Goal: Task Accomplishment & Management: Complete application form

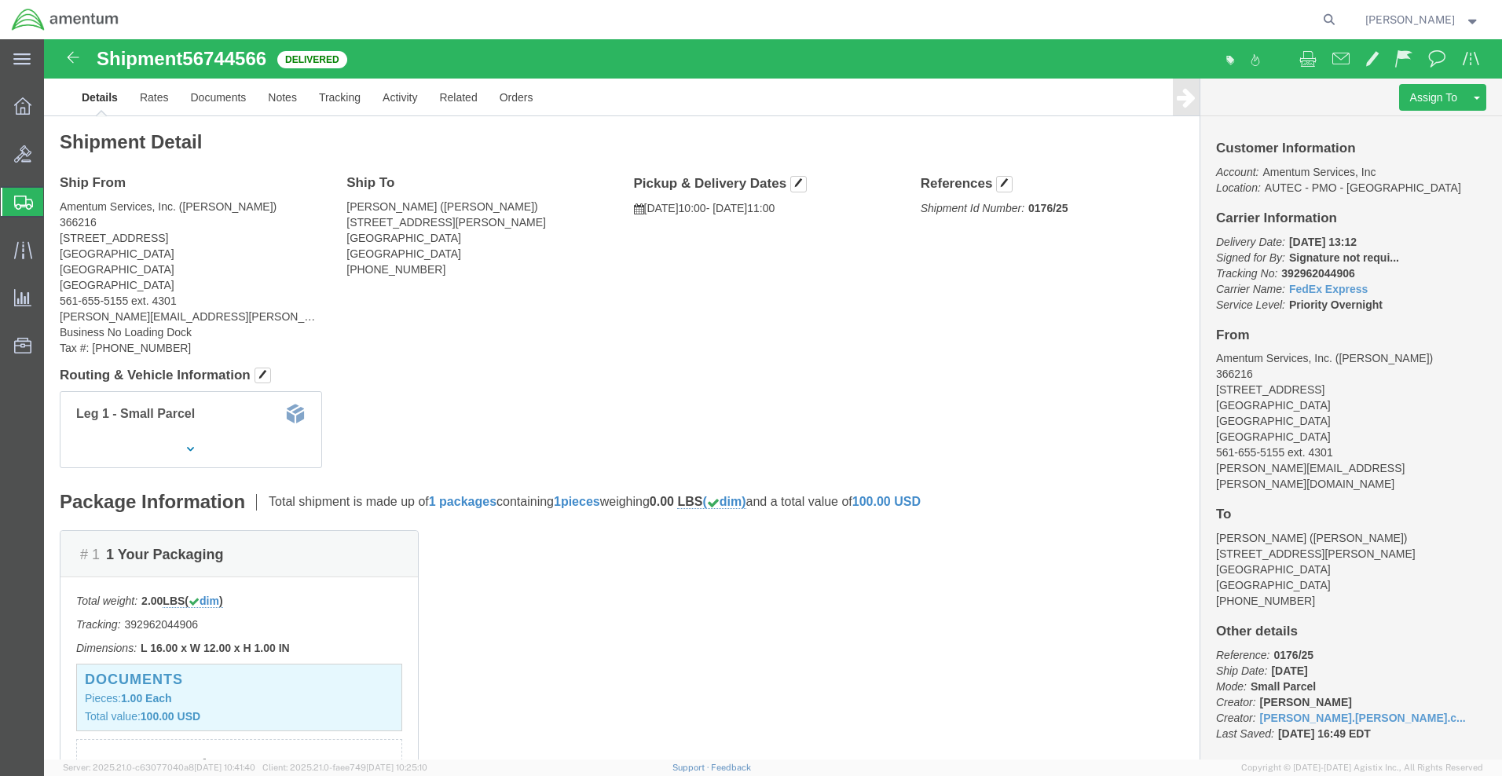
click at [0, 0] on span "Create Shipment" at bounding box center [0, 0] width 0 height 0
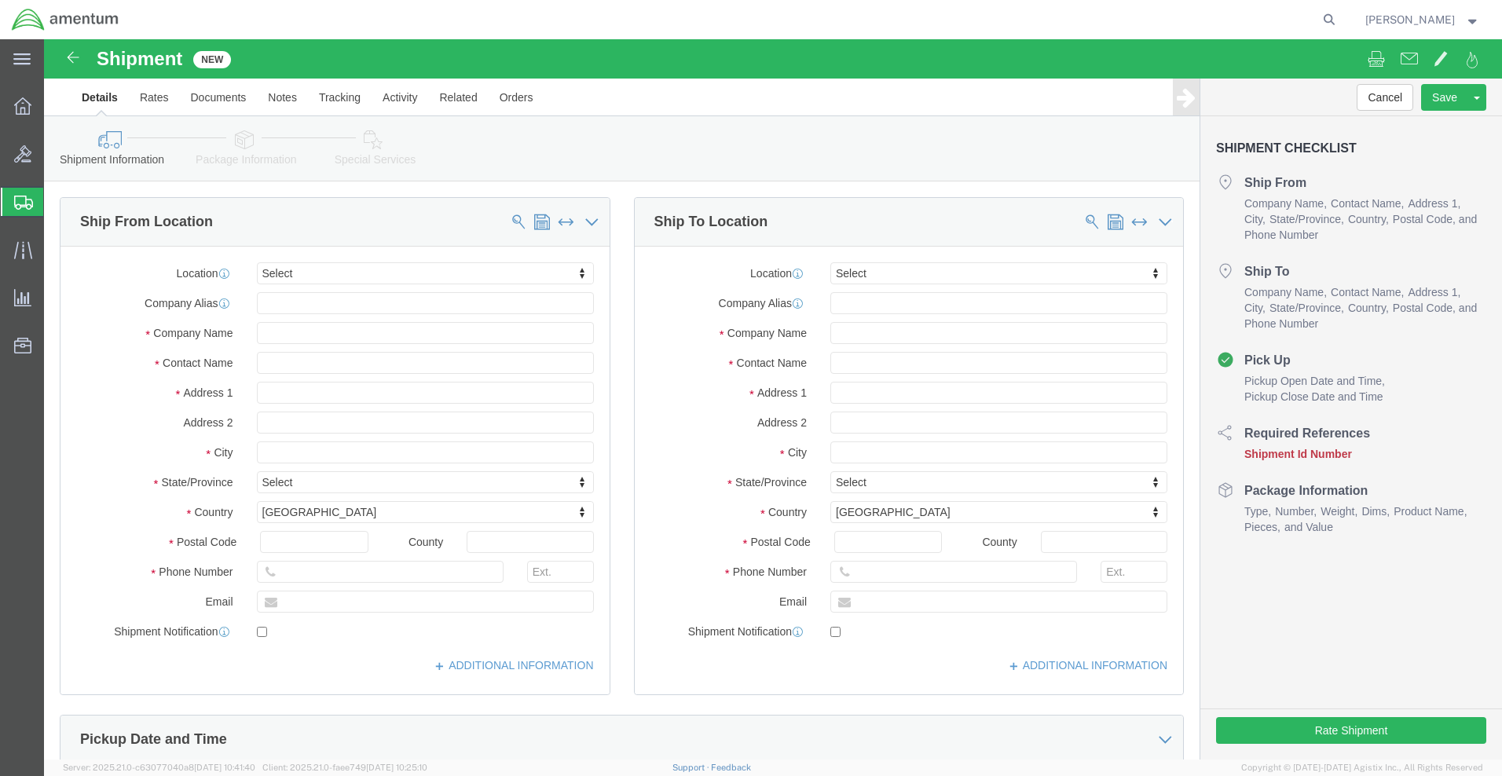
select select
click input "text"
type input "[PERSON_NAME]"
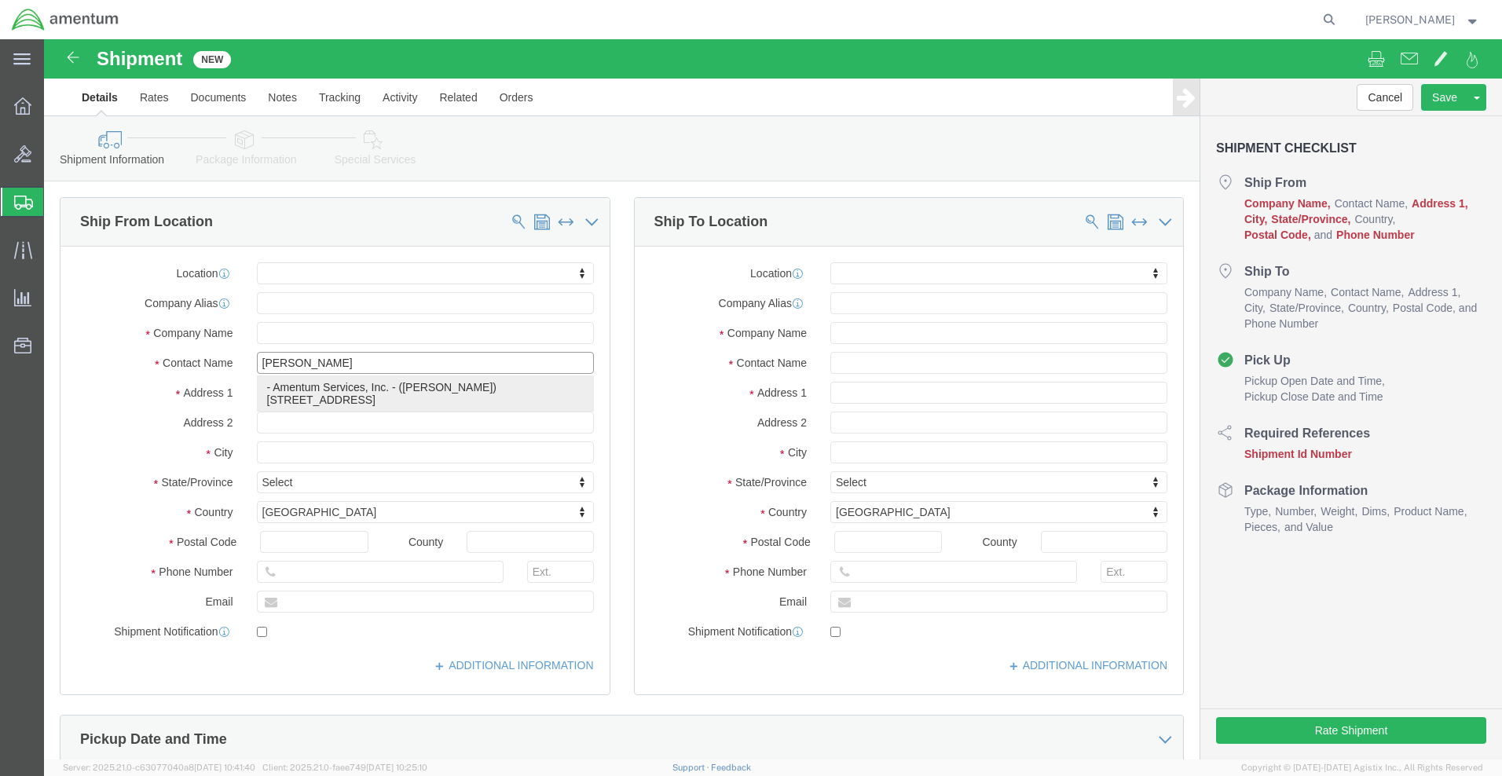
click p "- Amentum Services, Inc. - ([PERSON_NAME]) [STREET_ADDRESS]"
select select
type input "[STREET_ADDRESS]"
type input "[GEOGRAPHIC_DATA]"
type input "33406"
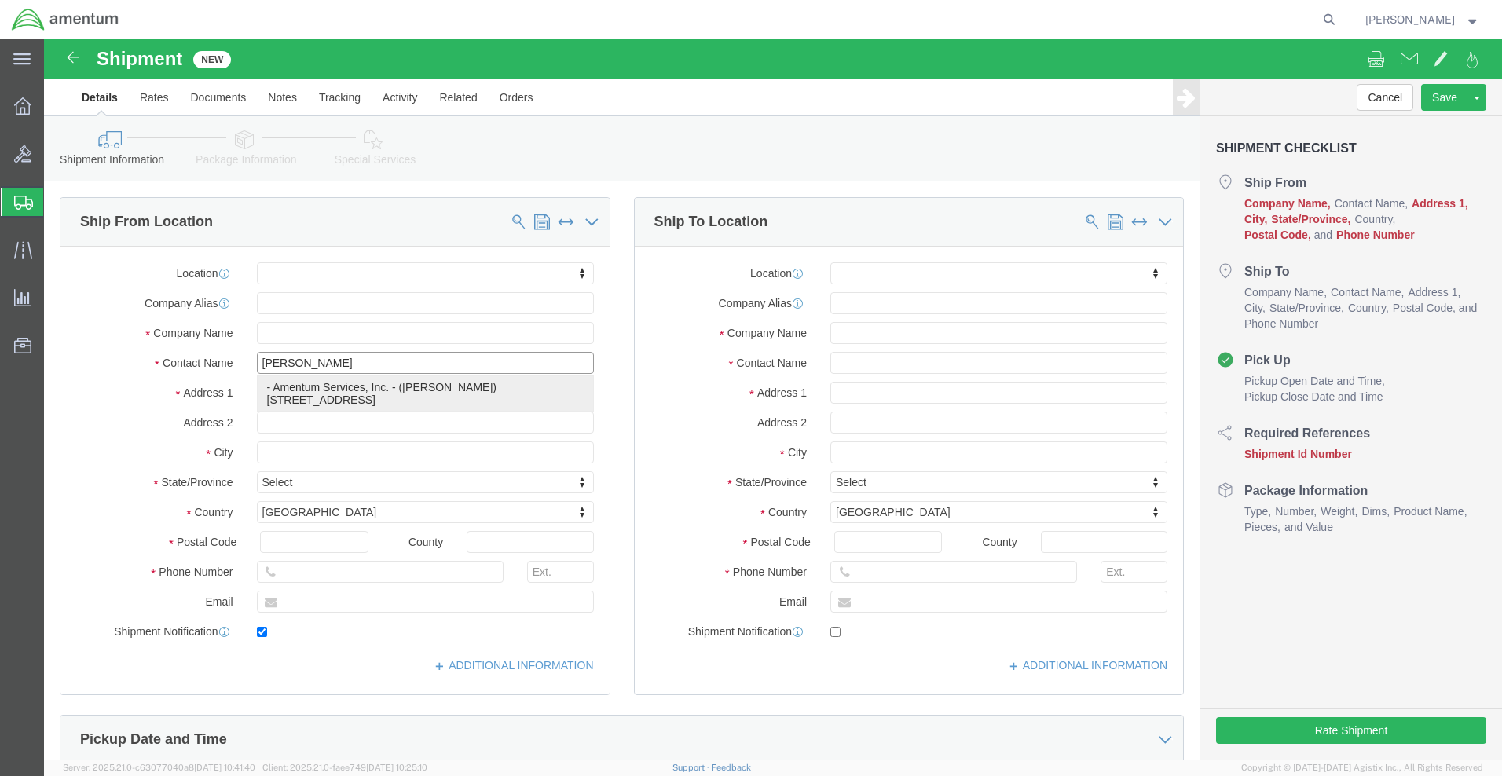
type input "5616555155"
type input "[PERSON_NAME][EMAIL_ADDRESS][PERSON_NAME][DOMAIN_NAME]"
checkbox input "true"
type input "Amentum Services, Inc."
type input "[PERSON_NAME]"
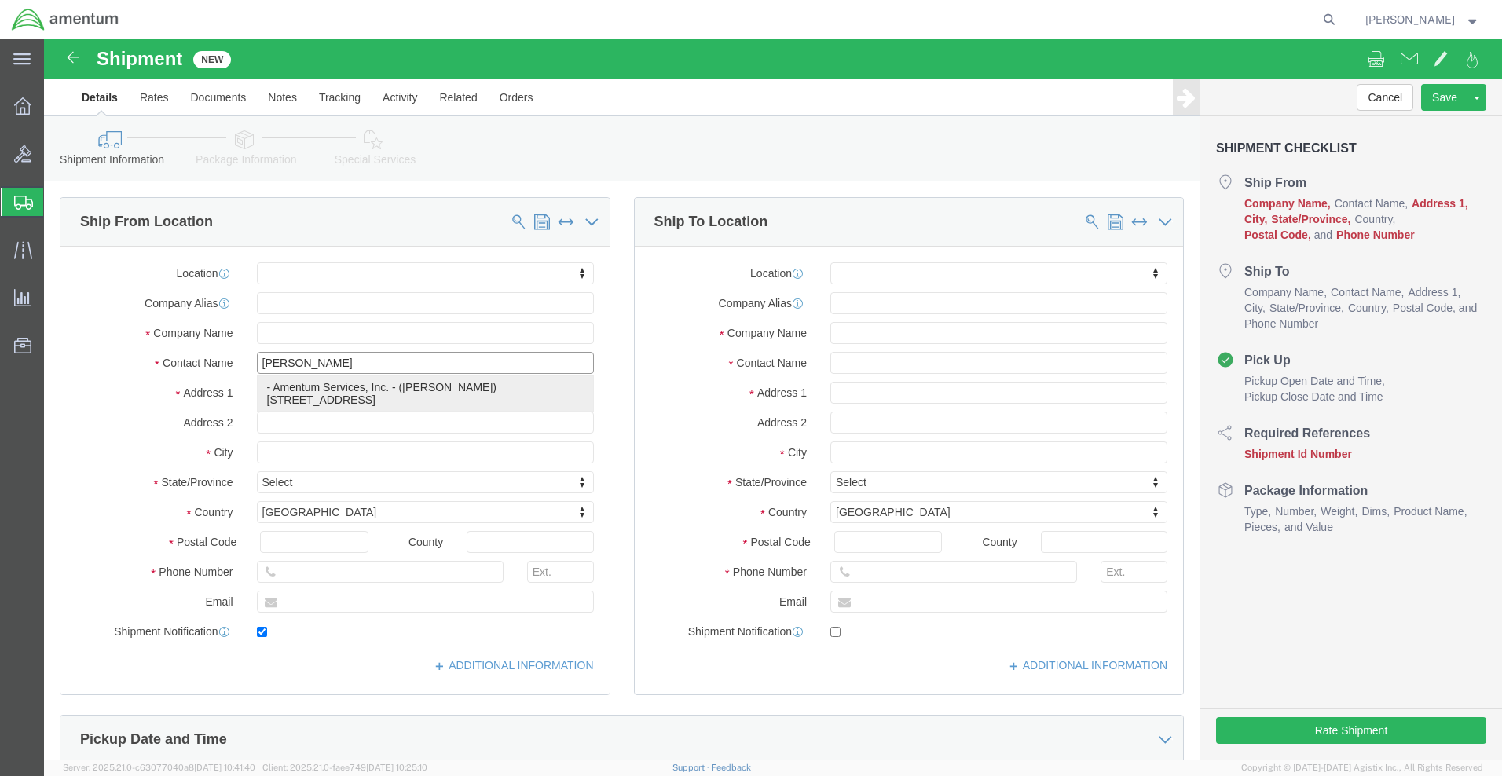
type input "[GEOGRAPHIC_DATA]"
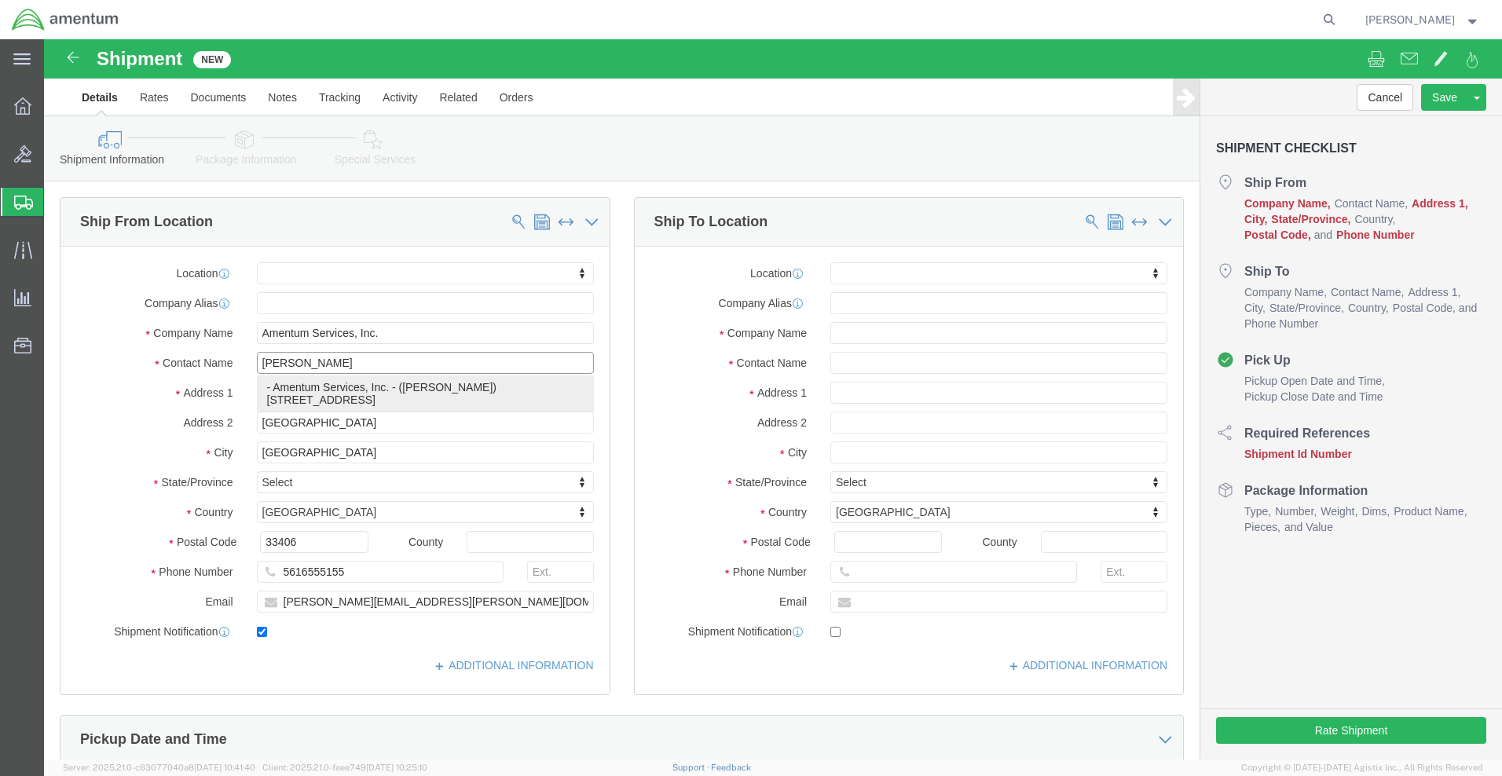
select select "FL"
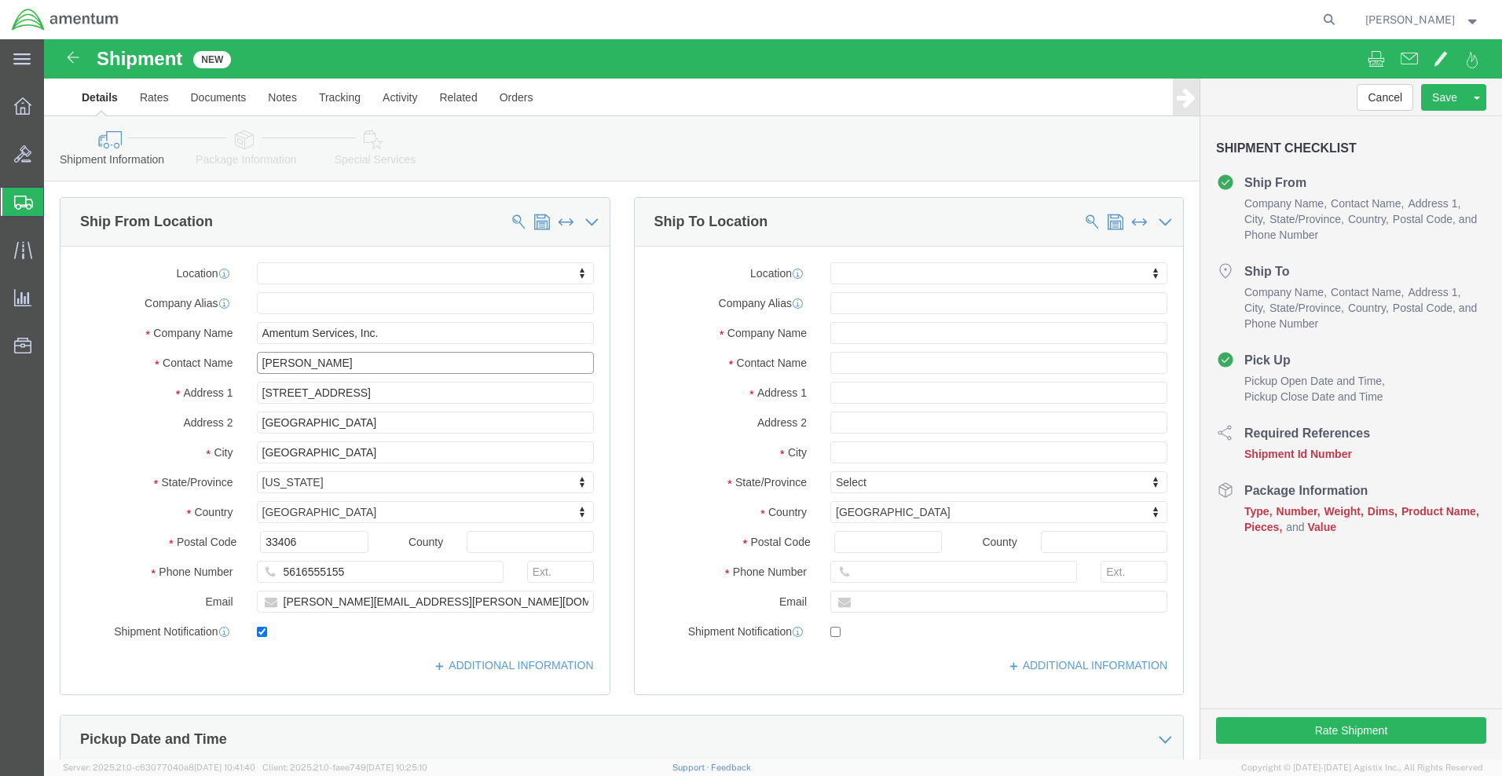
type input "[PERSON_NAME]"
click input "text"
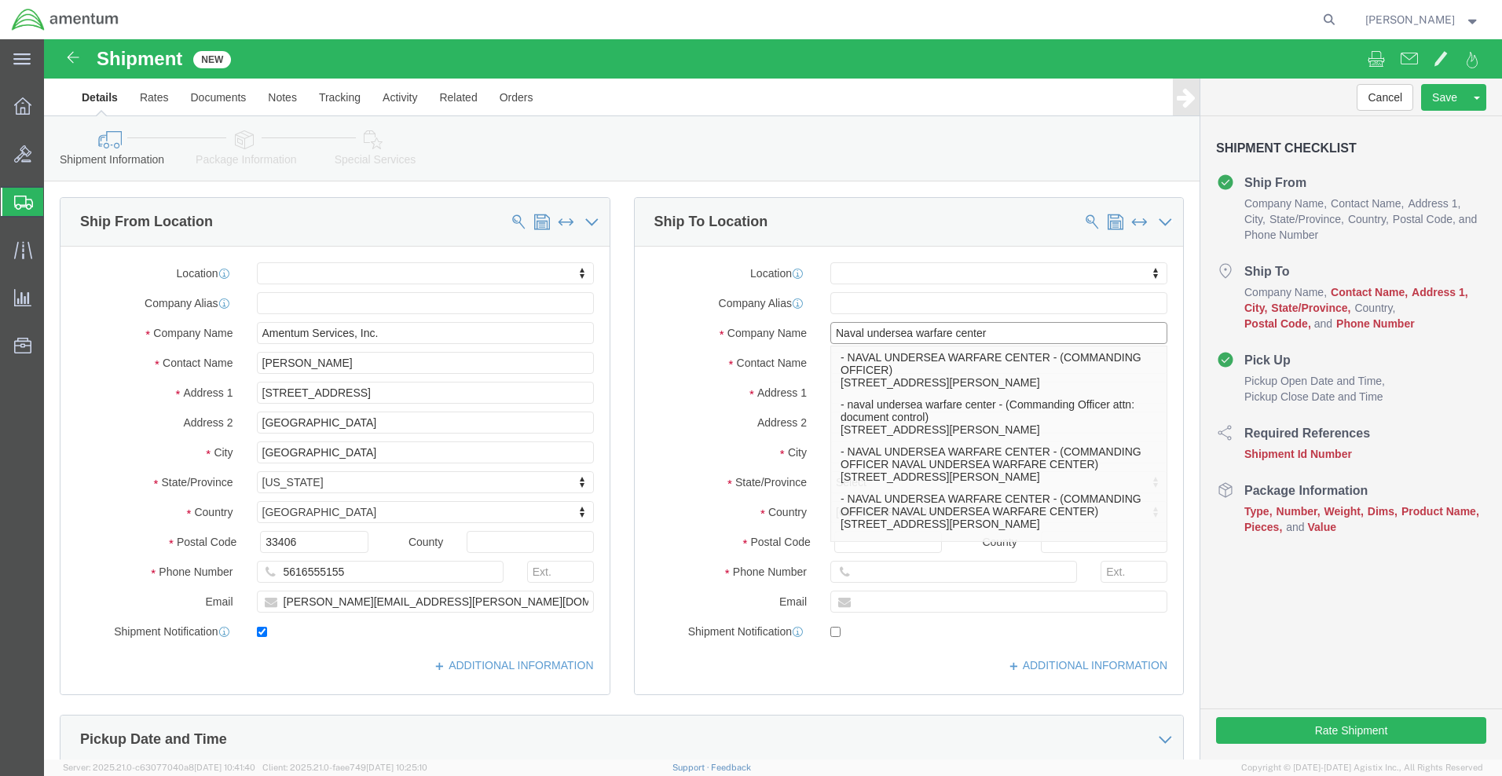
type input "Naval undersea warfare center"
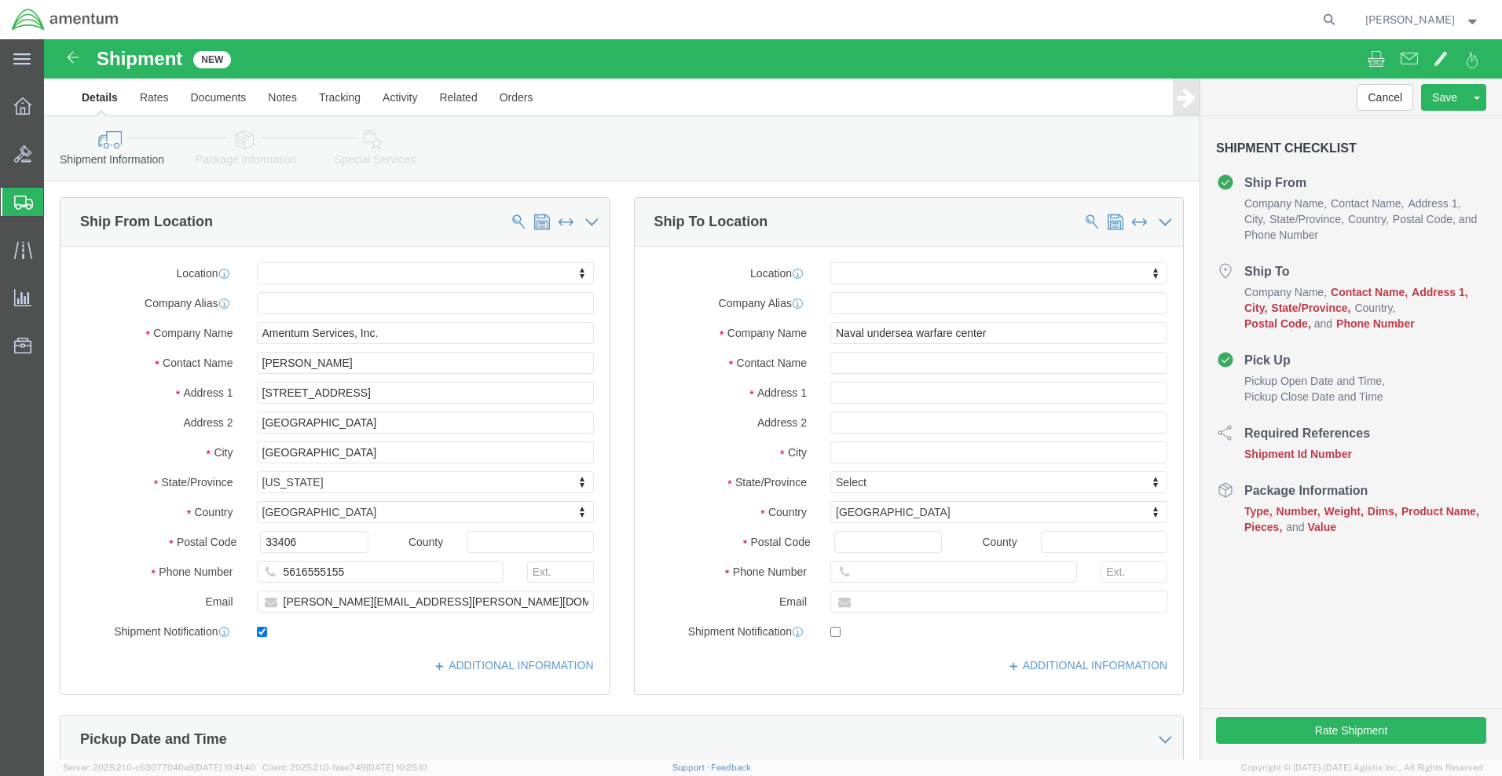
click div "Contact Name"
click input "text"
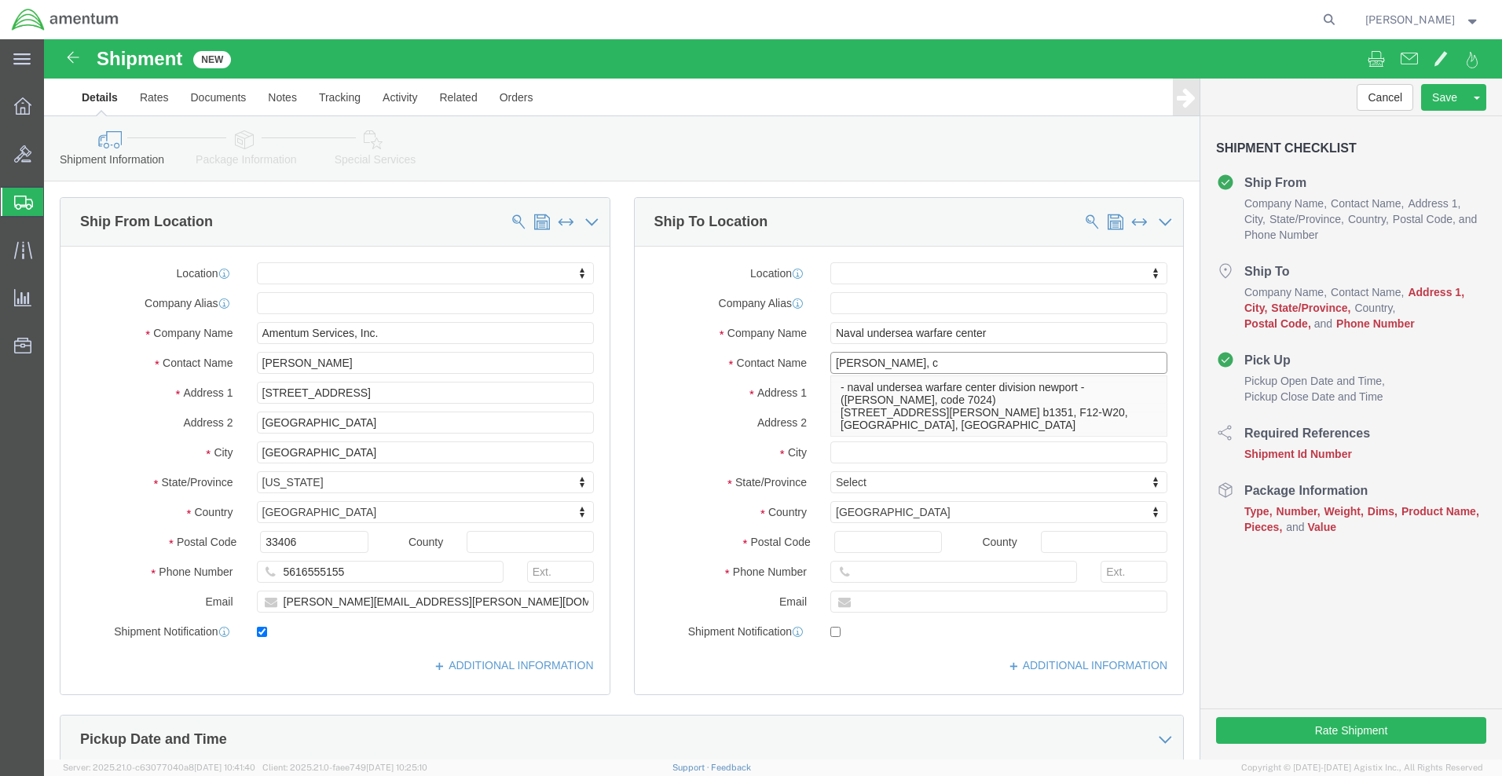
type input "[PERSON_NAME],"
click p "- naval undersea warfare center division newport - ([PERSON_NAME], code 7024) […"
select select
type input "[STREET_ADDRESS][PERSON_NAME]"
type input "bldg. b1351, F12-W20"
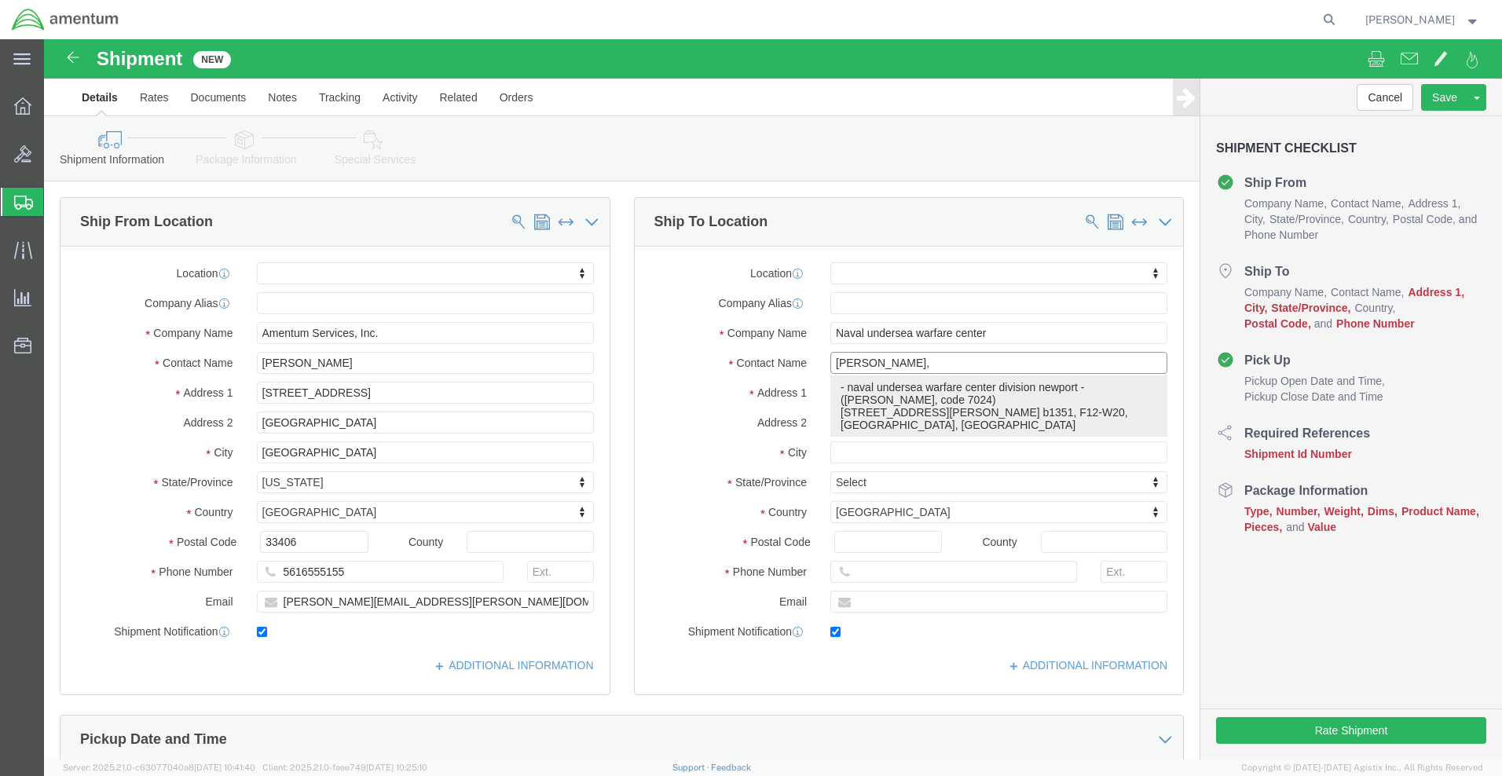
type input "02841"
type input "5616555155"
type input "[PERSON_NAME][EMAIL_ADDRESS][PERSON_NAME][DOMAIN_NAME]"
checkbox input "true"
type input "naval undersea warfare center division [GEOGRAPHIC_DATA]"
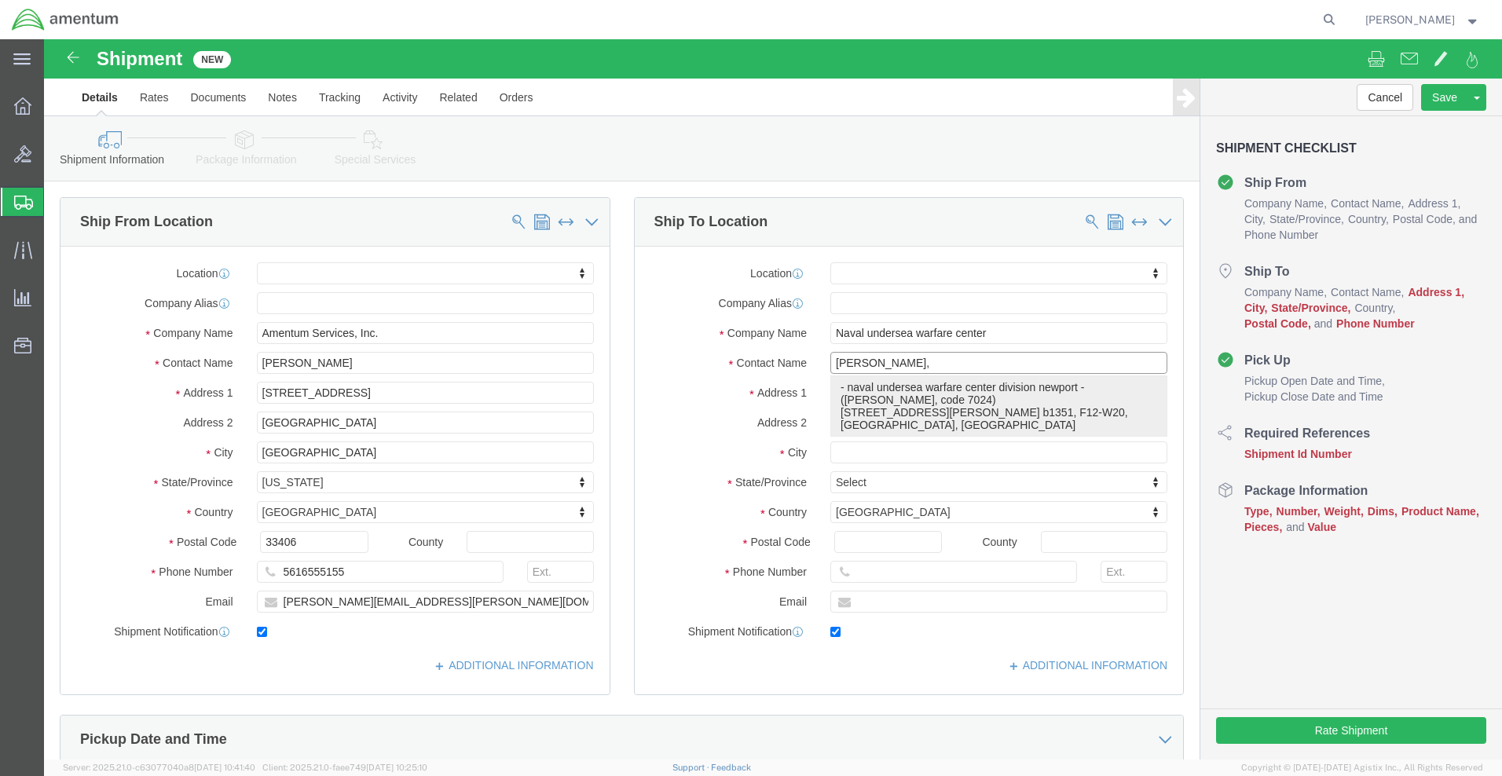
type input "[PERSON_NAME], code 7024"
type input "[GEOGRAPHIC_DATA]"
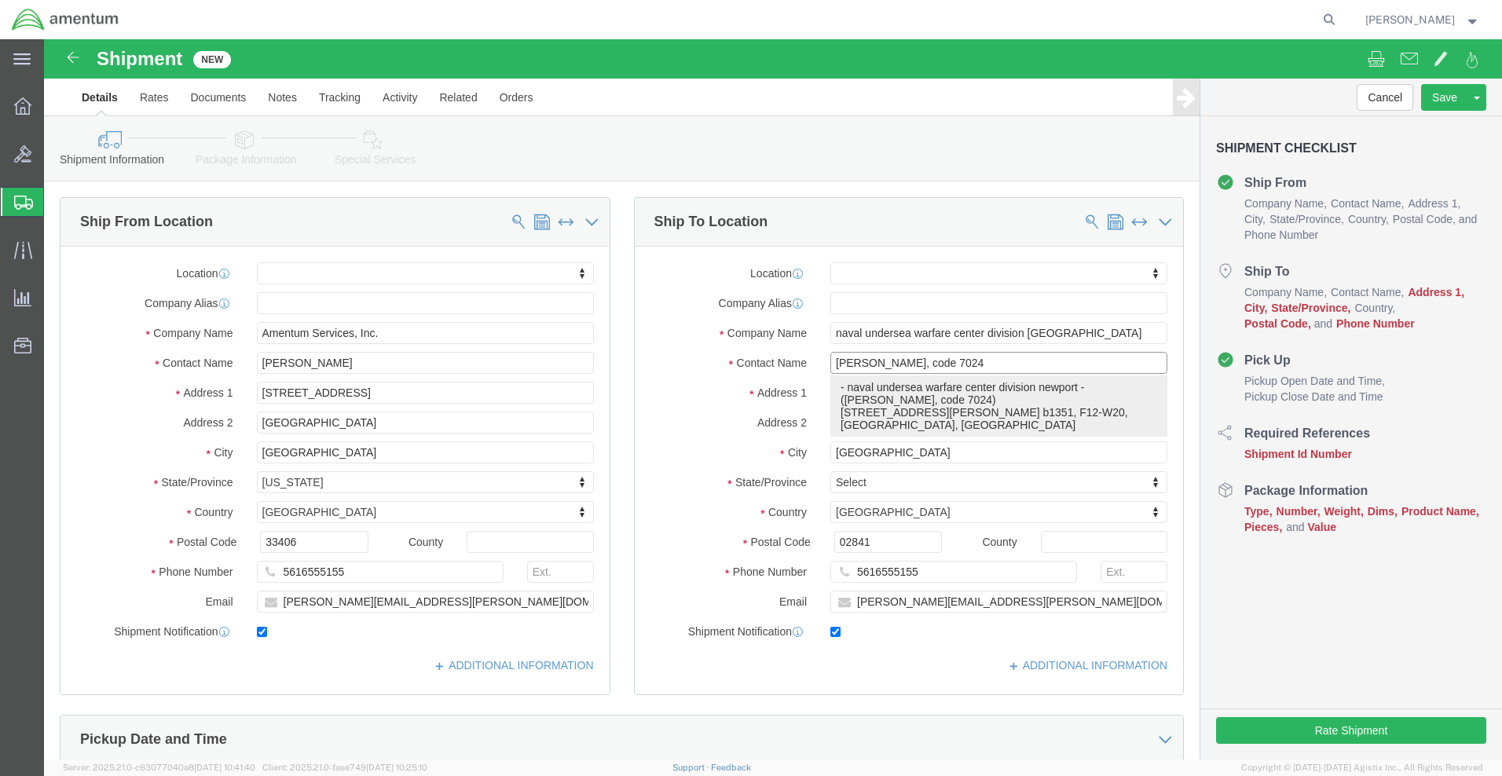
select select "RI"
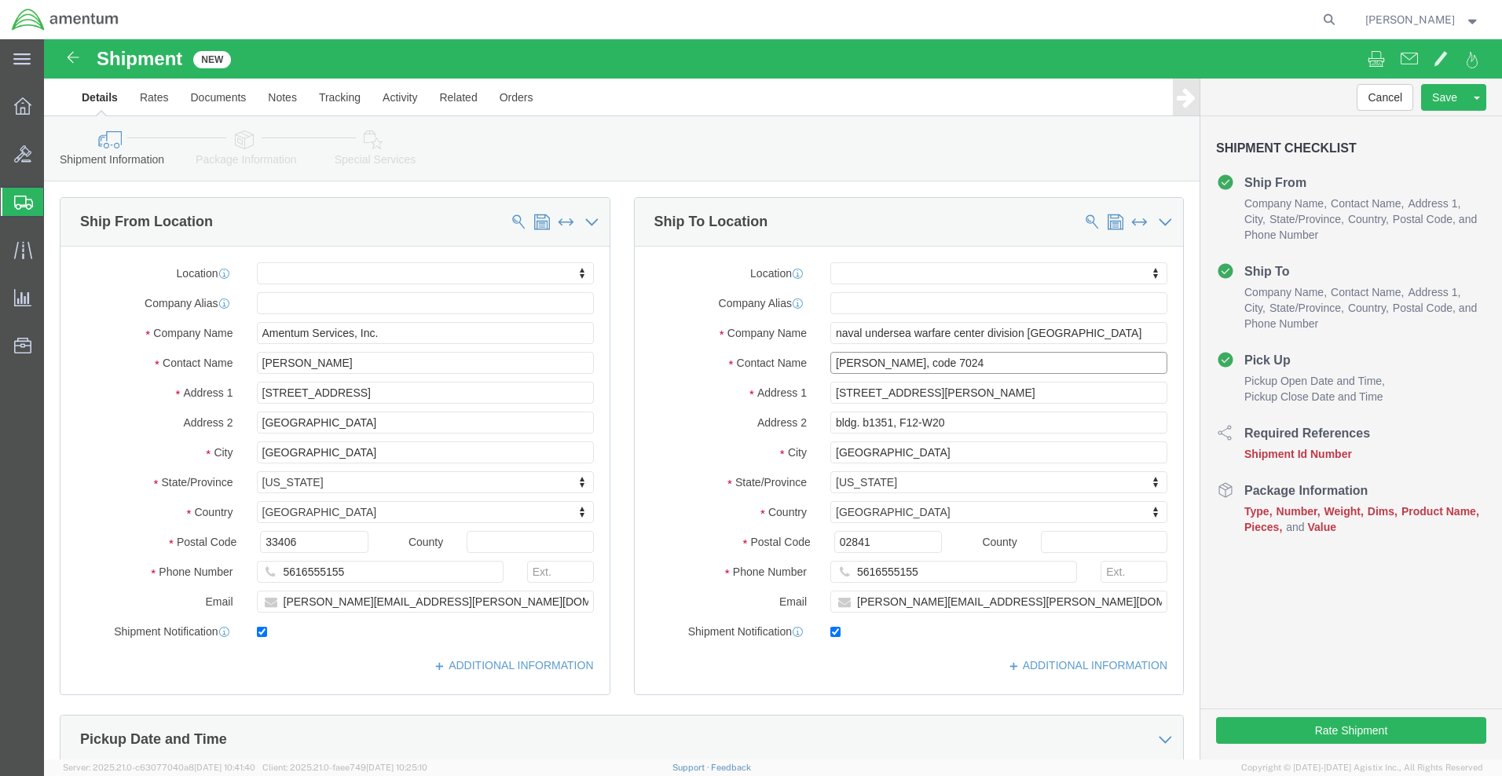
type input "[PERSON_NAME], code 7024"
click input "text"
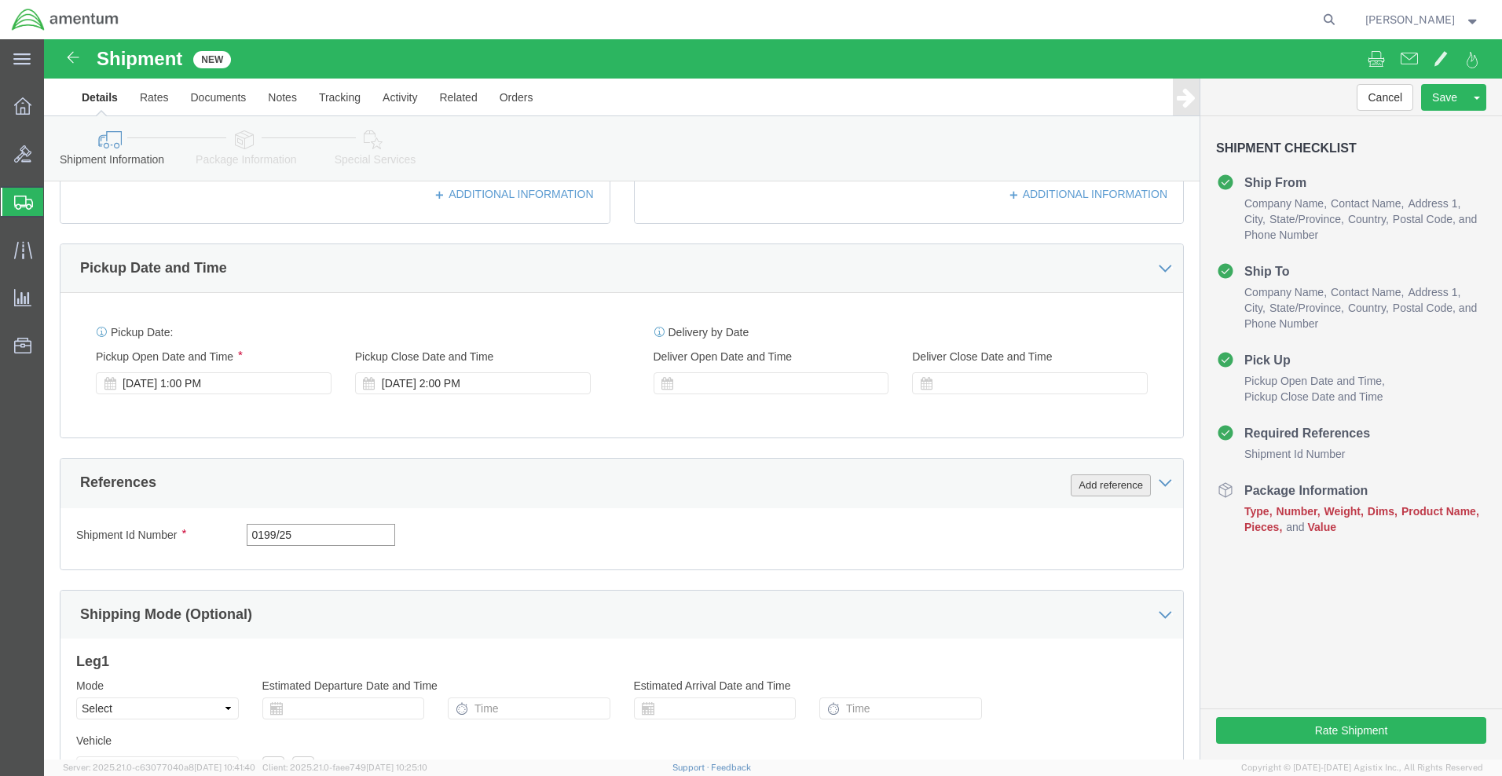
type input "0199/25"
click button "Add reference"
select select "DEPT"
click input "text"
type input "AUTEC"
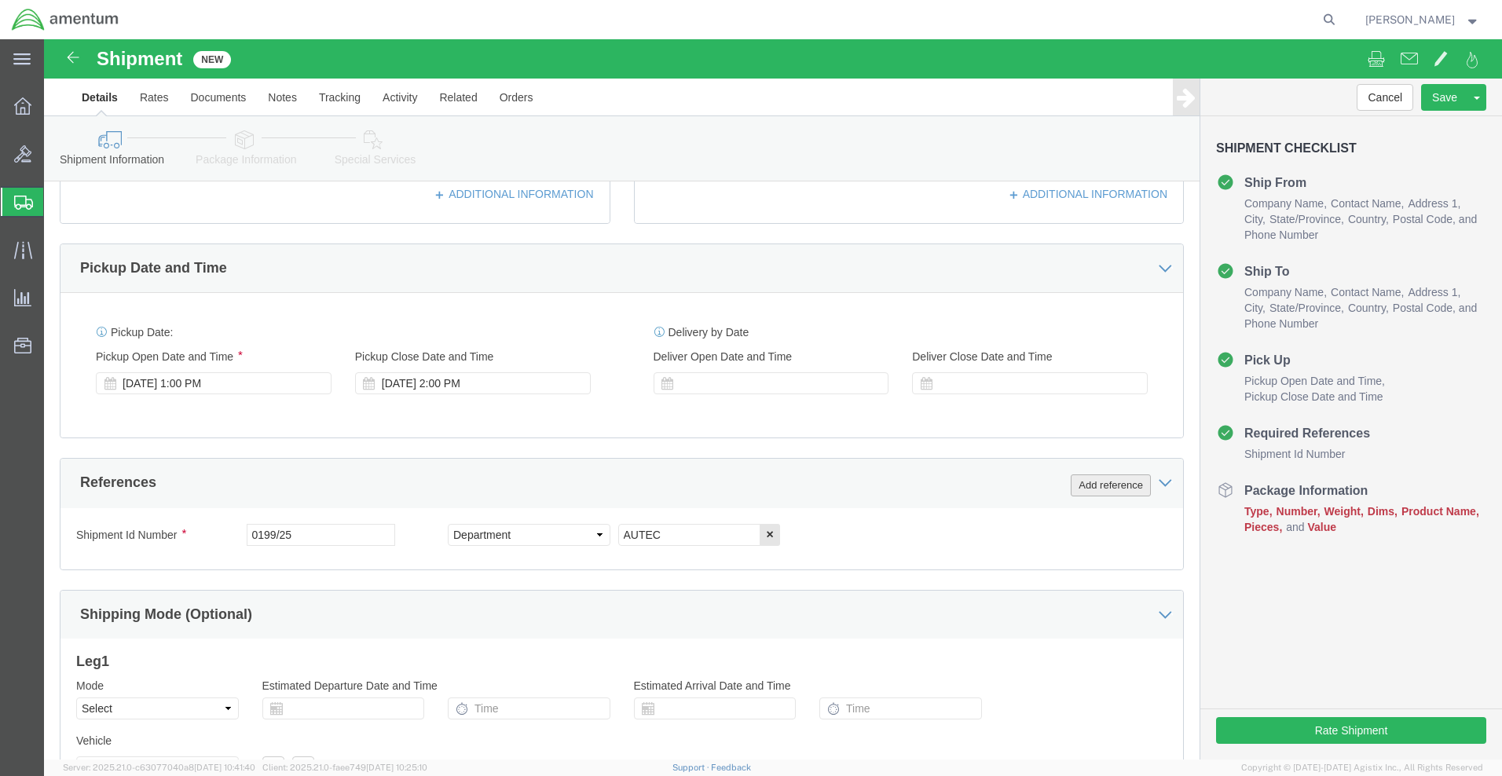
click button "Add reference"
select select "GLCD"
click input "text"
paste input "732.C0.03RY.12130200.935E0020"
type input "732.C0.03RY.12130200.935E0020"
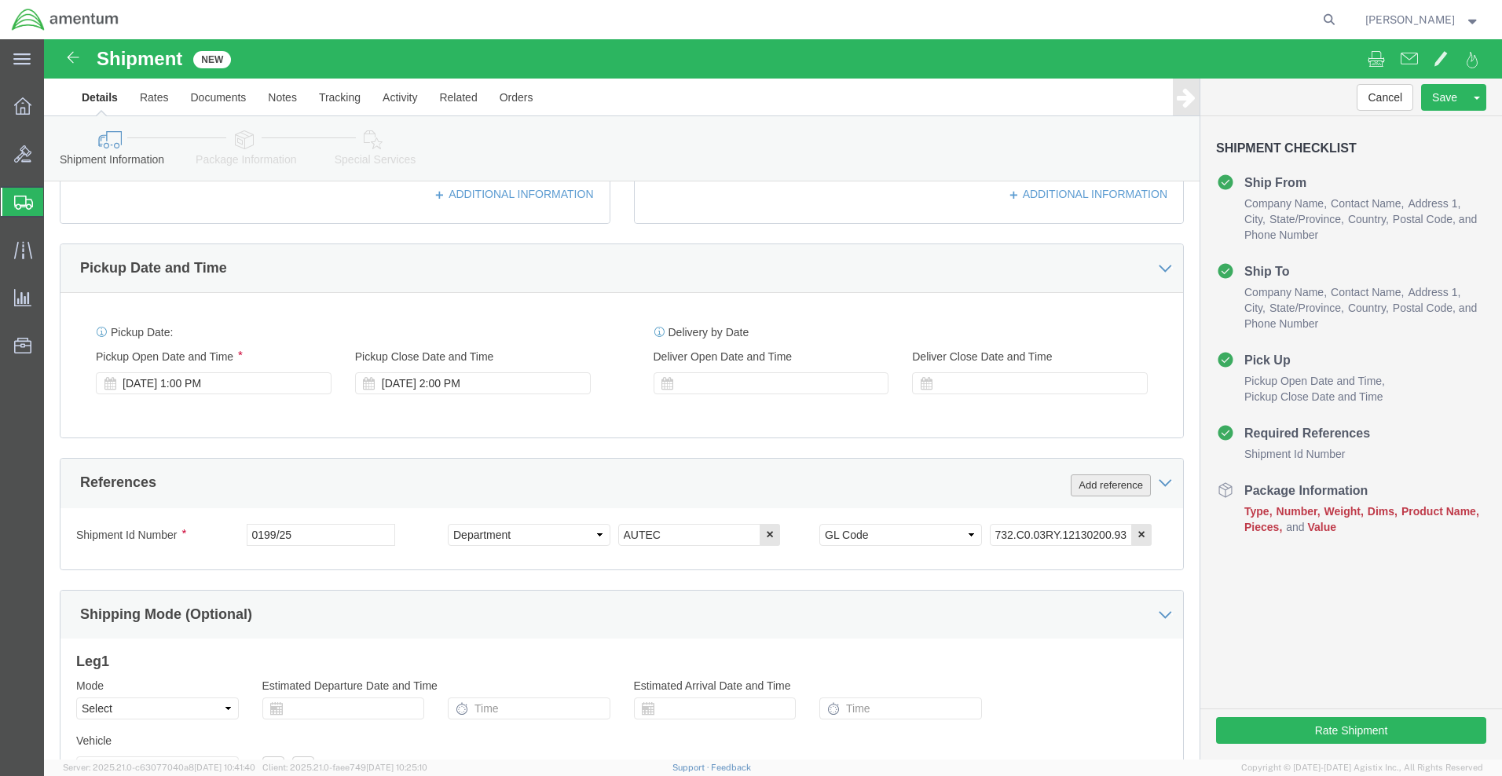
click button "Add reference"
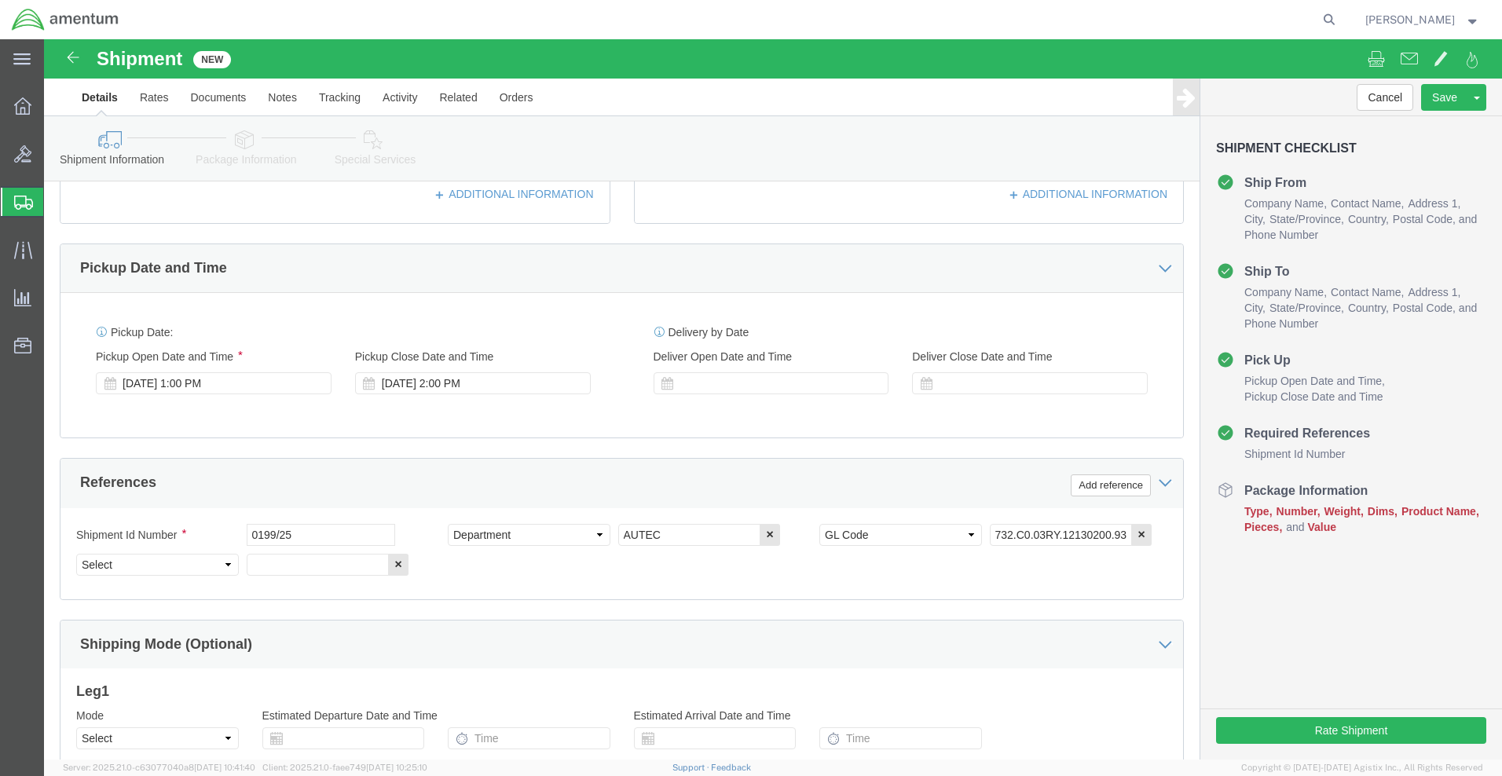
click div "Pickup Date and Time"
click div "References Add reference"
click div "[DATE] 1:00 PM"
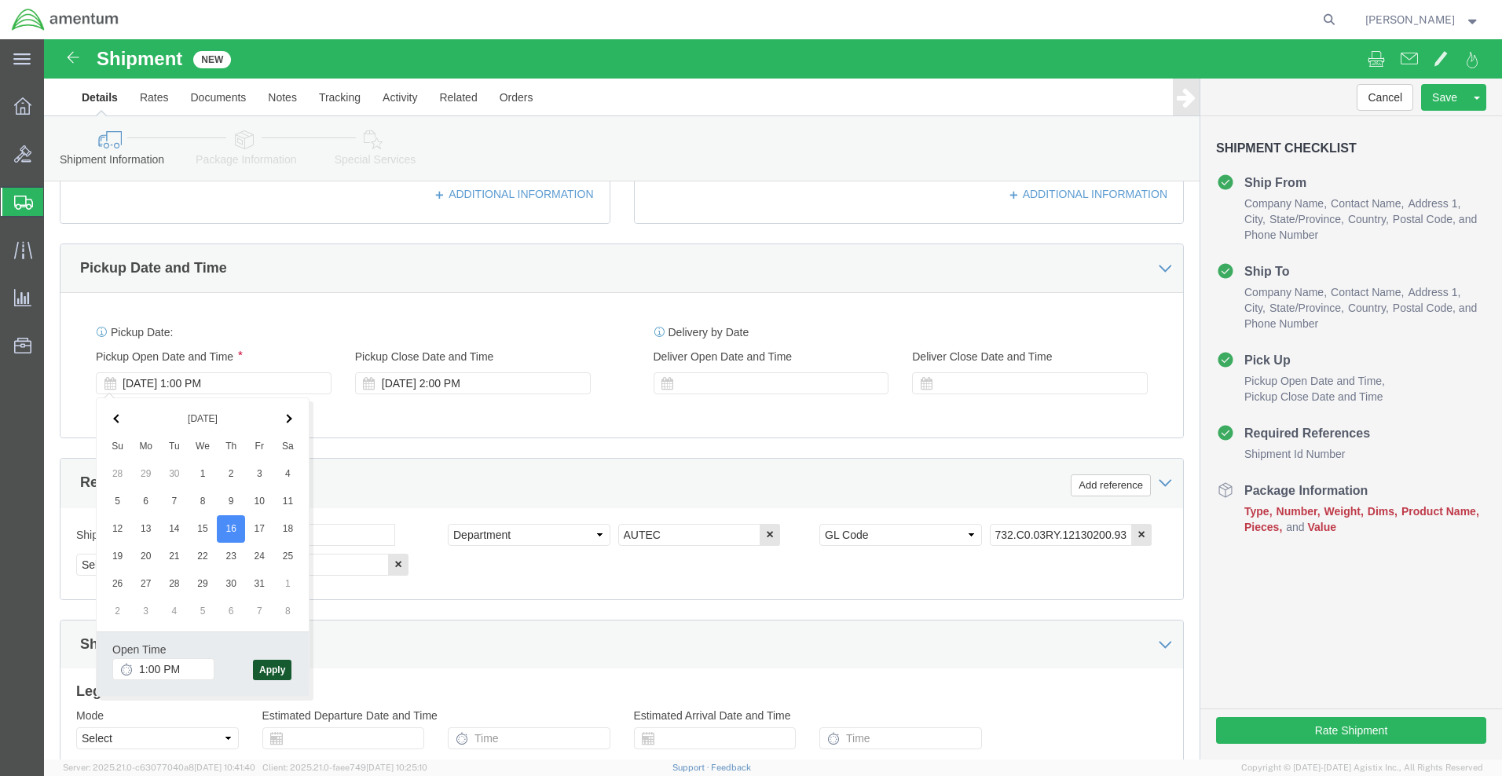
click button "Apply"
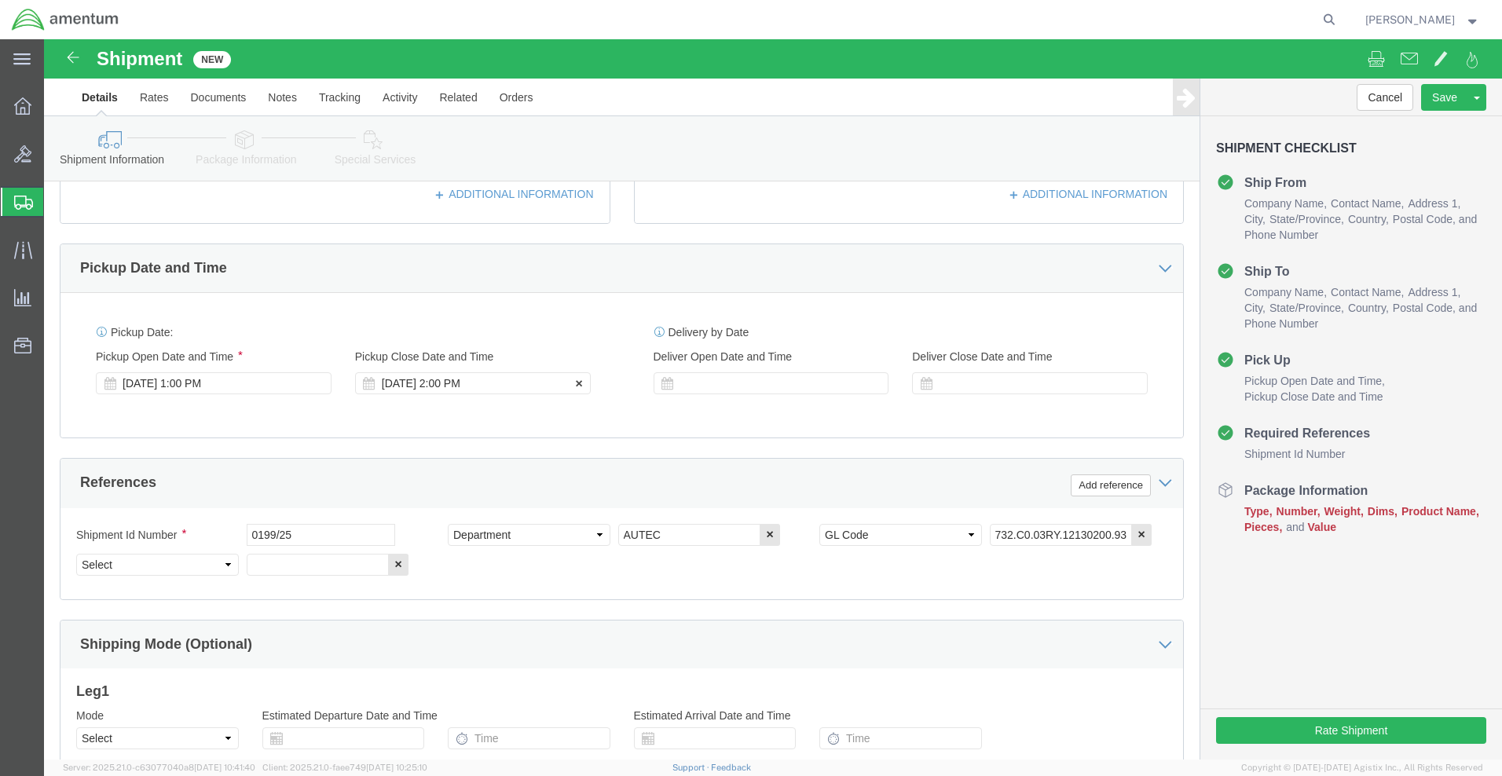
click div "[DATE] 2:00 PM"
click input "2:00 PM"
type input "5:00 PM"
click button "Apply"
click div "[DATE] 1:00 PM"
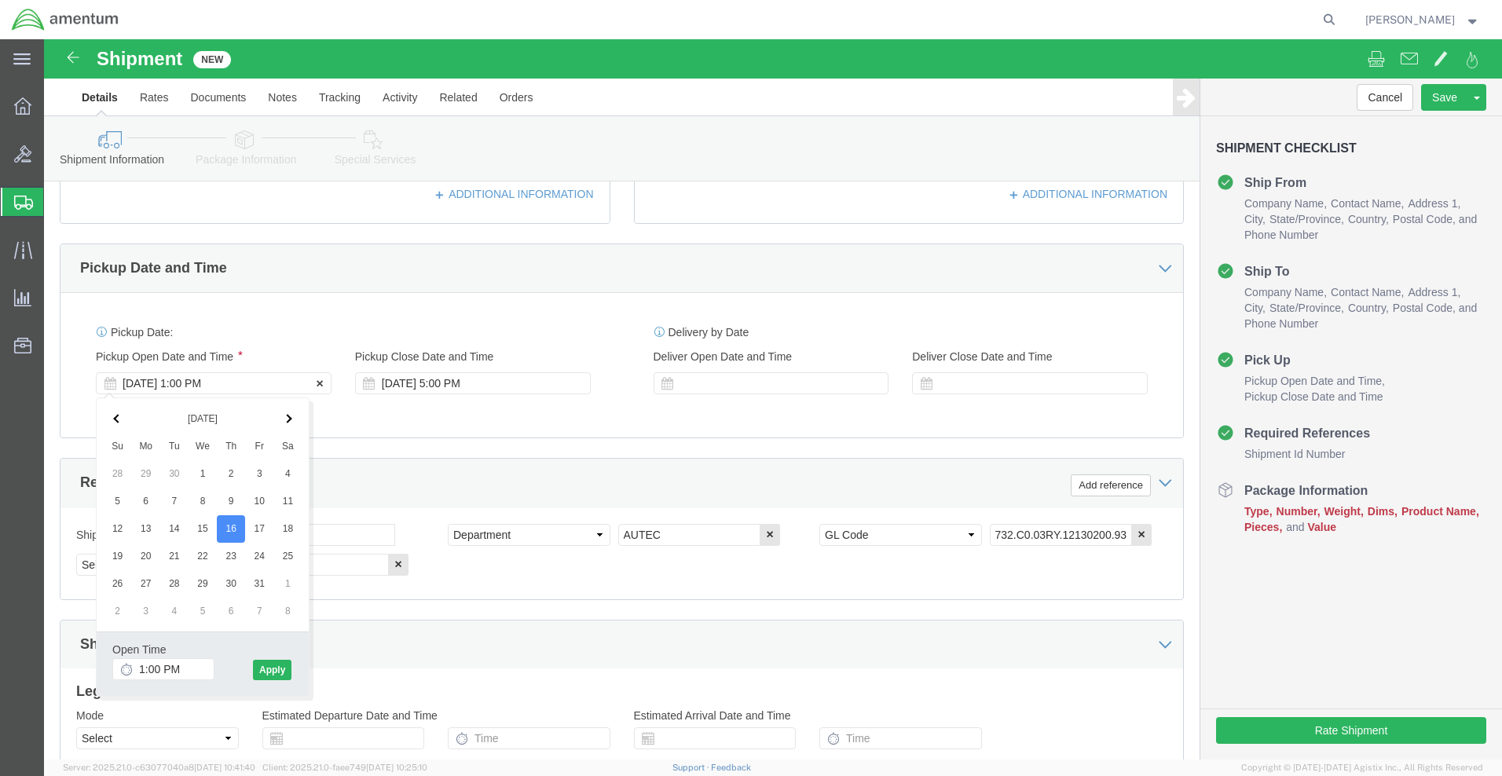
click div "[DATE] 1:00 PM"
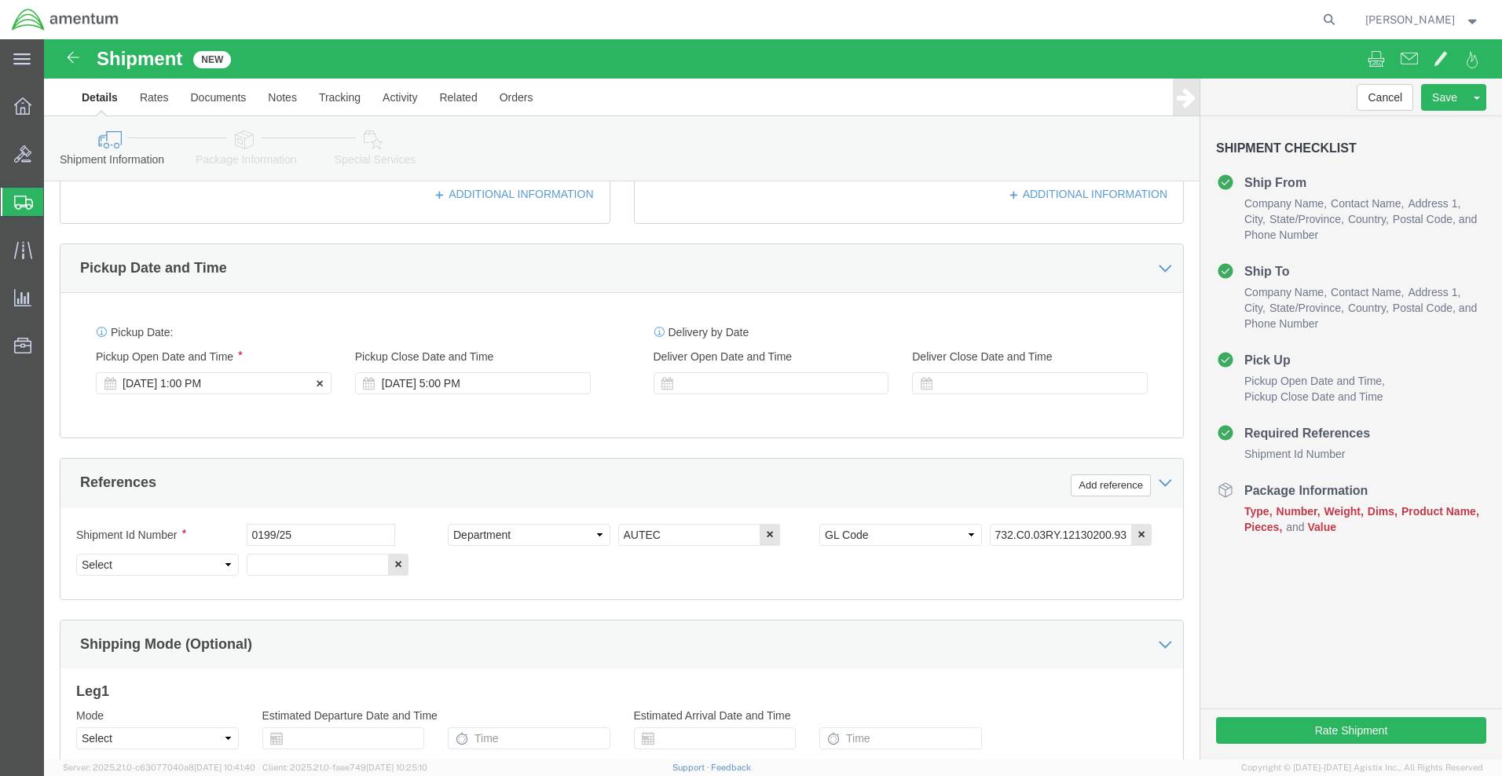
click div "[DATE] 1:00 PM"
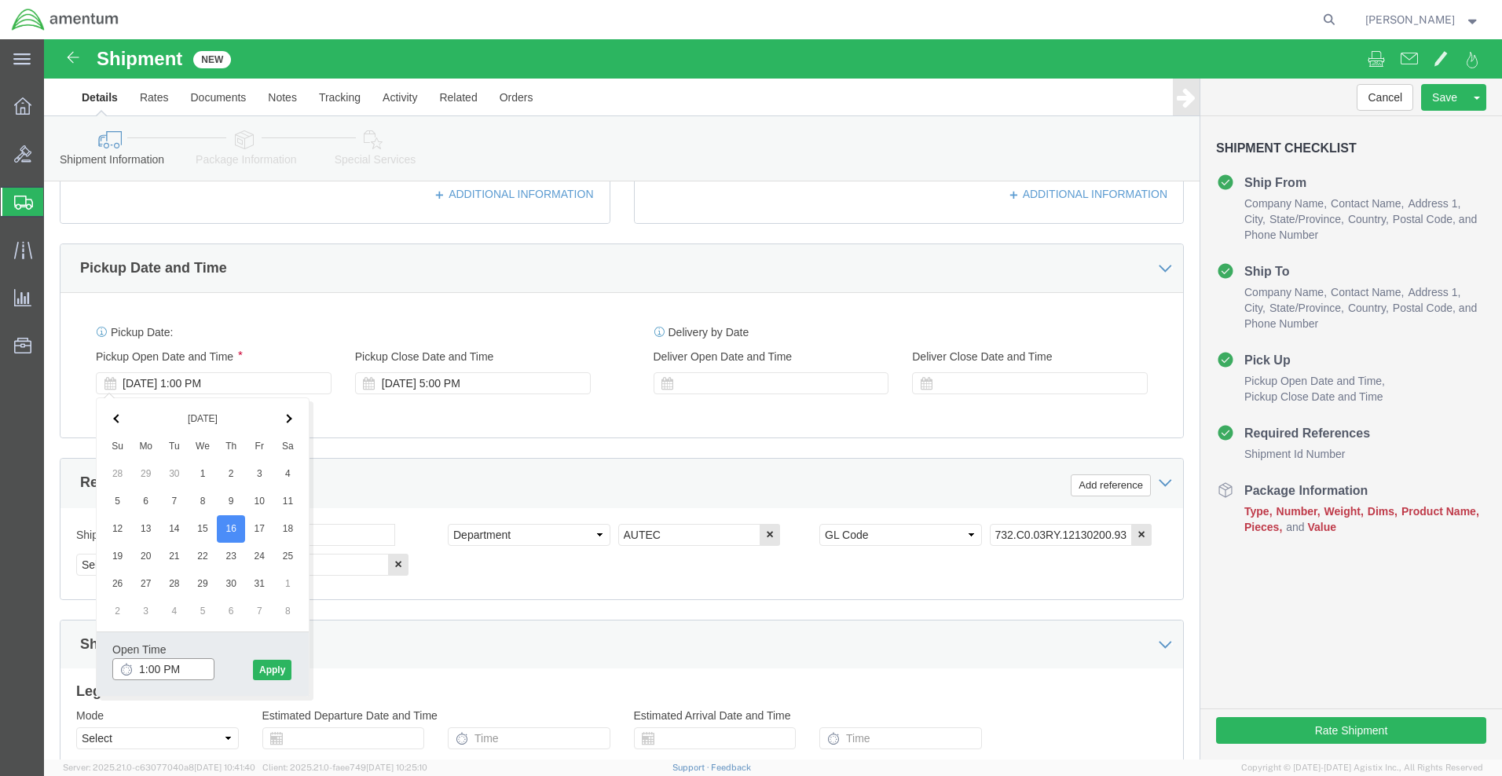
click input "1:00 PM"
type input "12:00 PM"
click button "Apply"
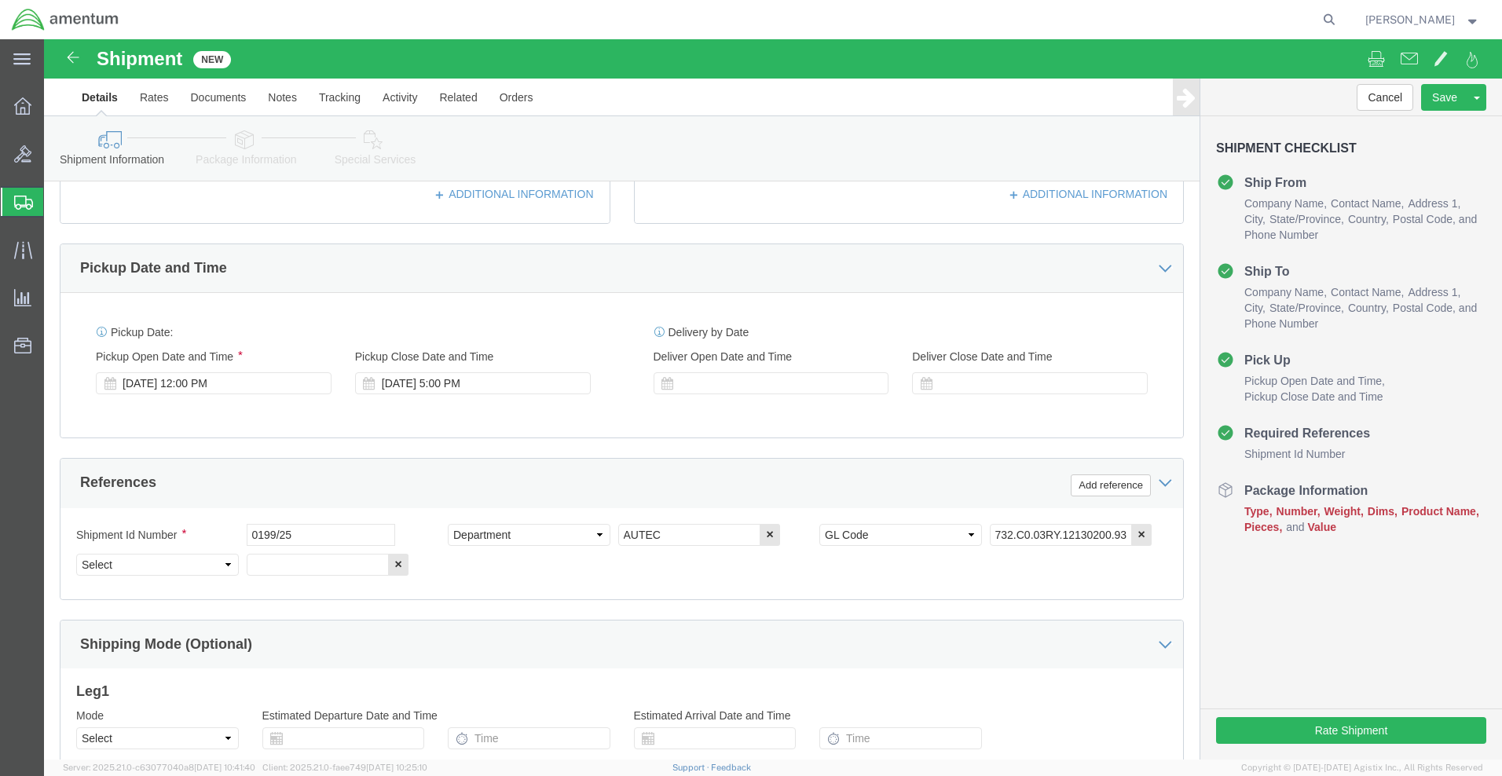
drag, startPoint x: 890, startPoint y: 375, endPoint x: 715, endPoint y: 367, distance: 175.4
click div "Phone Number [PHONE_NUMBER]"
drag, startPoint x: 993, startPoint y: 401, endPoint x: 784, endPoint y: 398, distance: 209.0
click input "[PERSON_NAME][EMAIL_ADDRESS][PERSON_NAME][DOMAIN_NAME]"
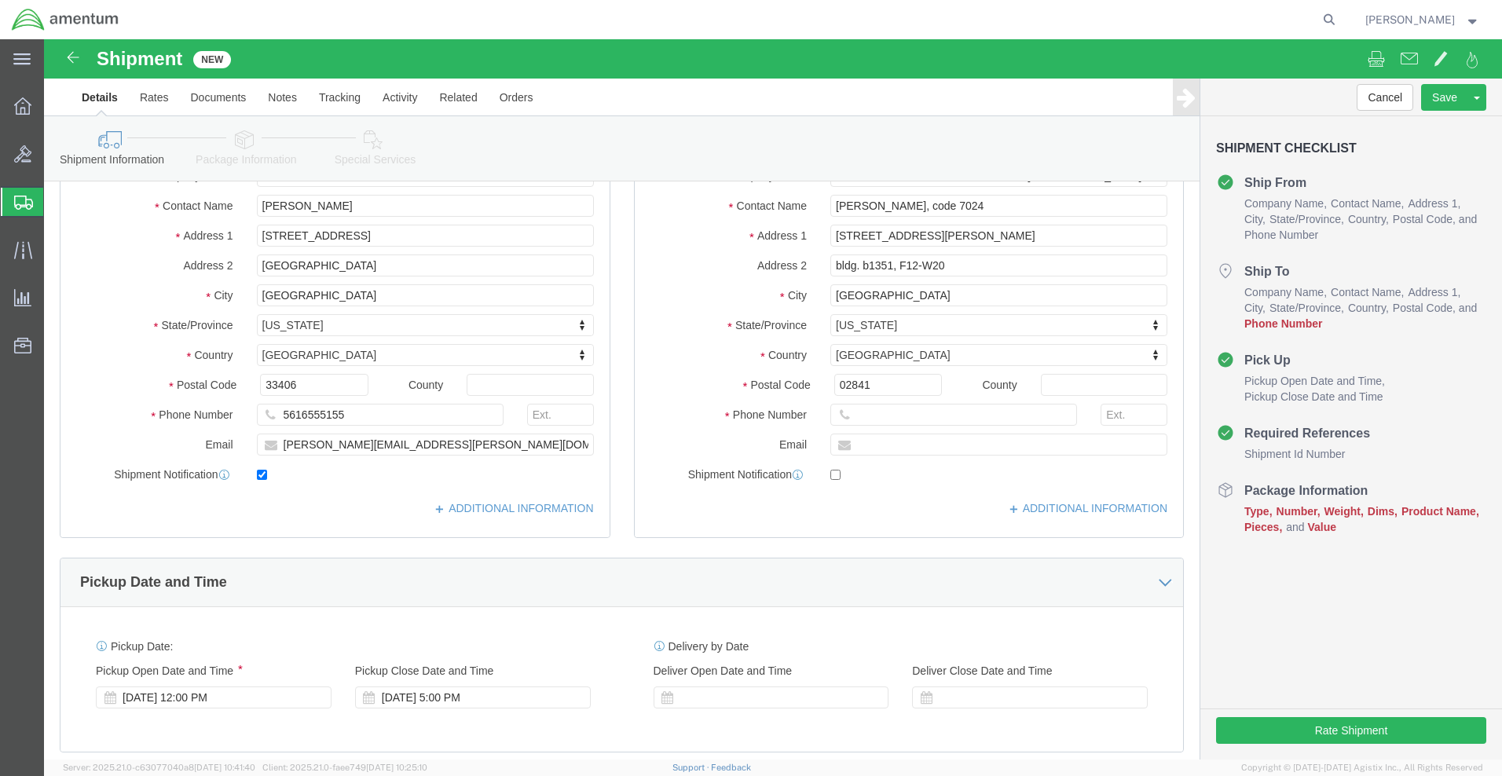
checkbox input "false"
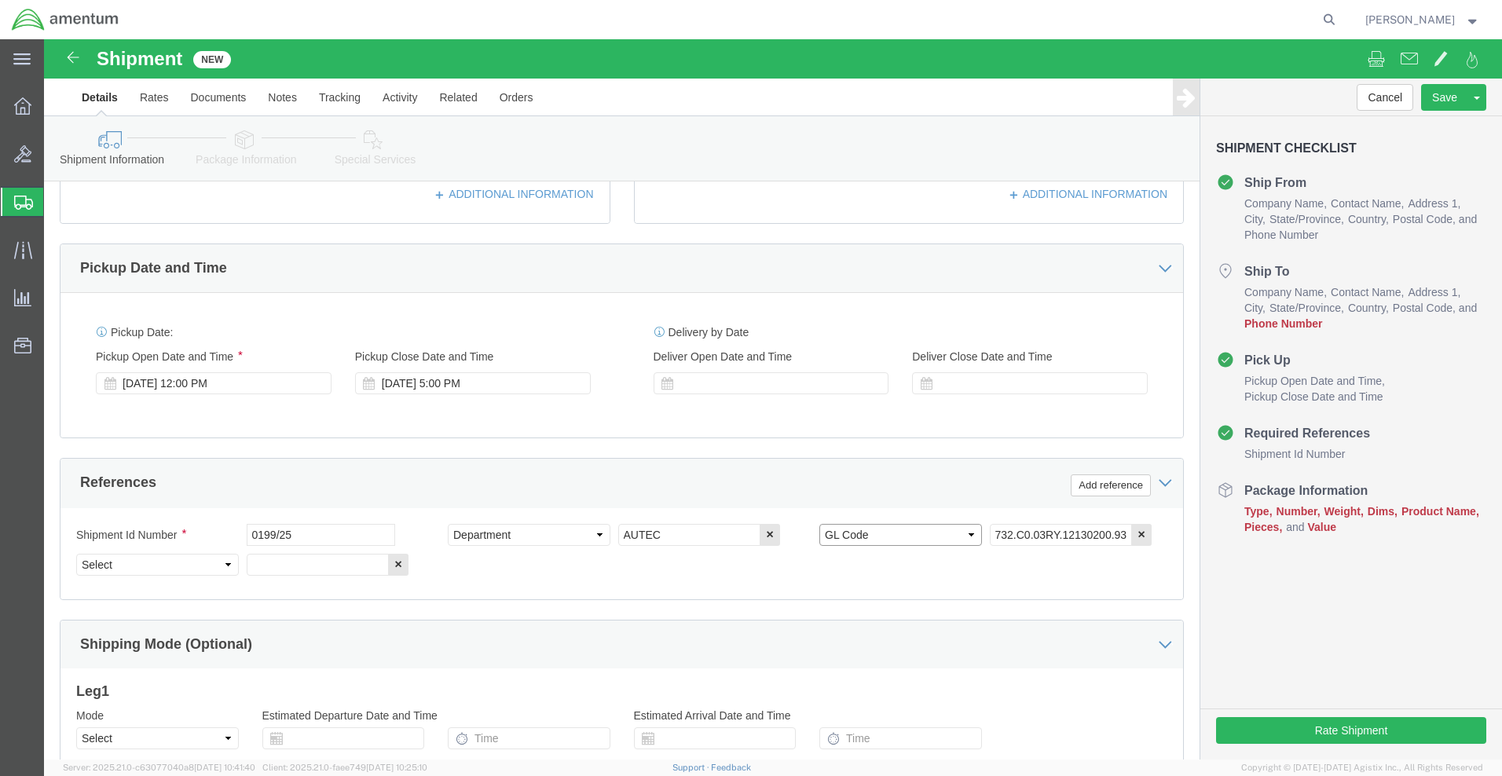
select select "PROJNUM"
click div "References Add reference"
select select "ORGN"
click input "text"
type input "1"
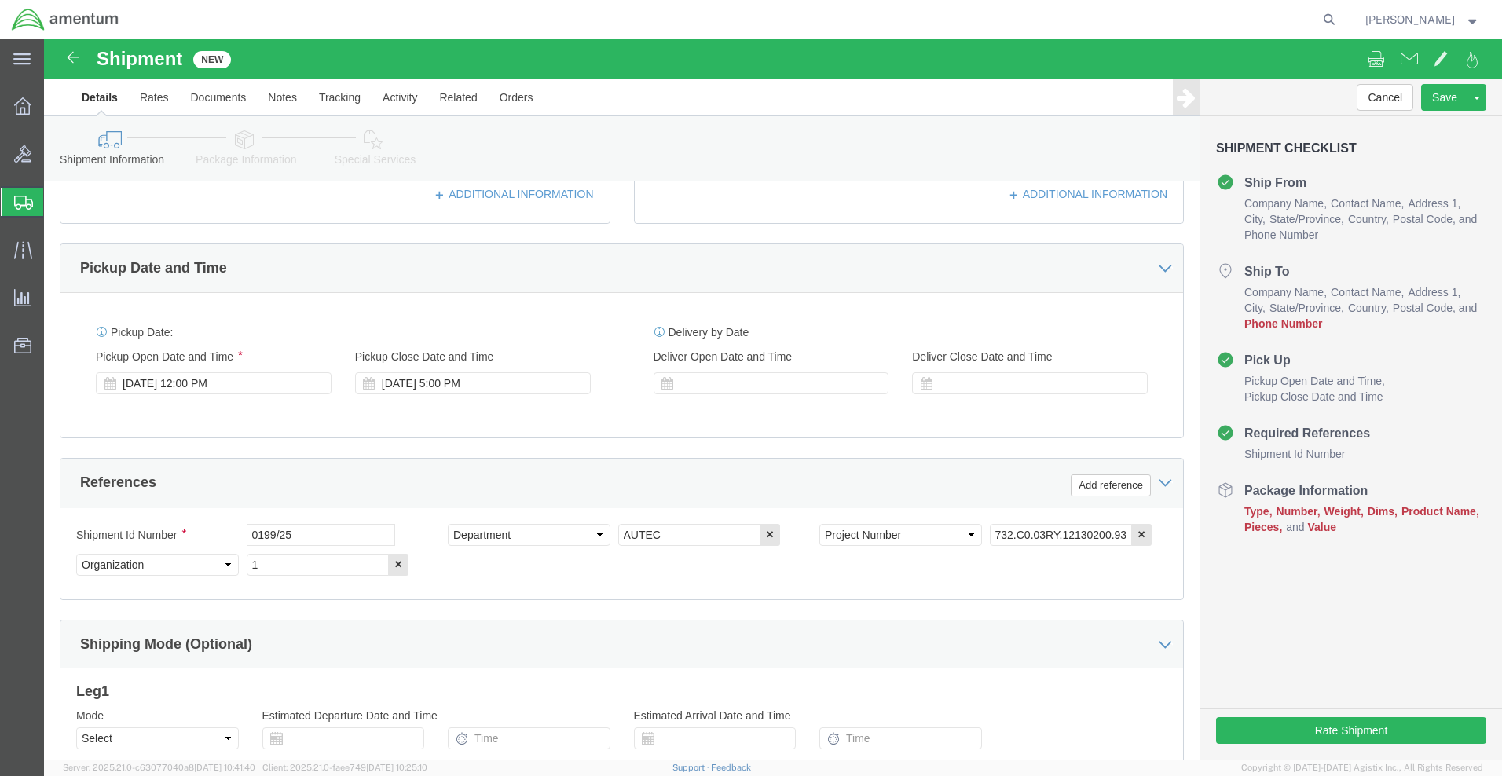
paste input "[PHONE_NUMBER]"
type input "[PHONE_NUMBER]"
click input "[PERSON_NAME][EMAIL_ADDRESS][PERSON_NAME][DOMAIN_NAME]"
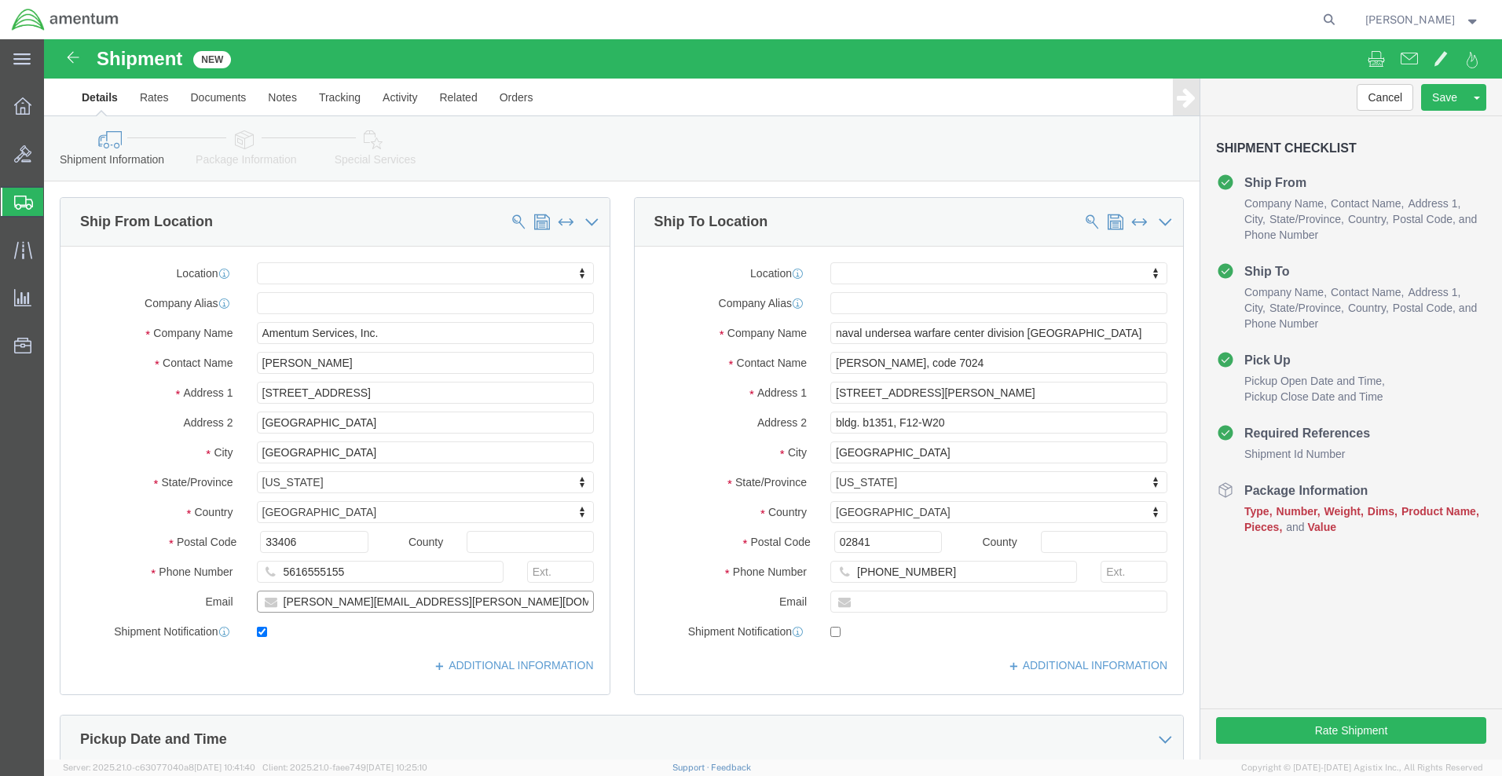
type input "[PERSON_NAME][EMAIL_ADDRESS][PERSON_NAME][DOMAIN_NAME]"
click input "text"
type input "4301"
click input "naval undersea warfare center division [GEOGRAPHIC_DATA]"
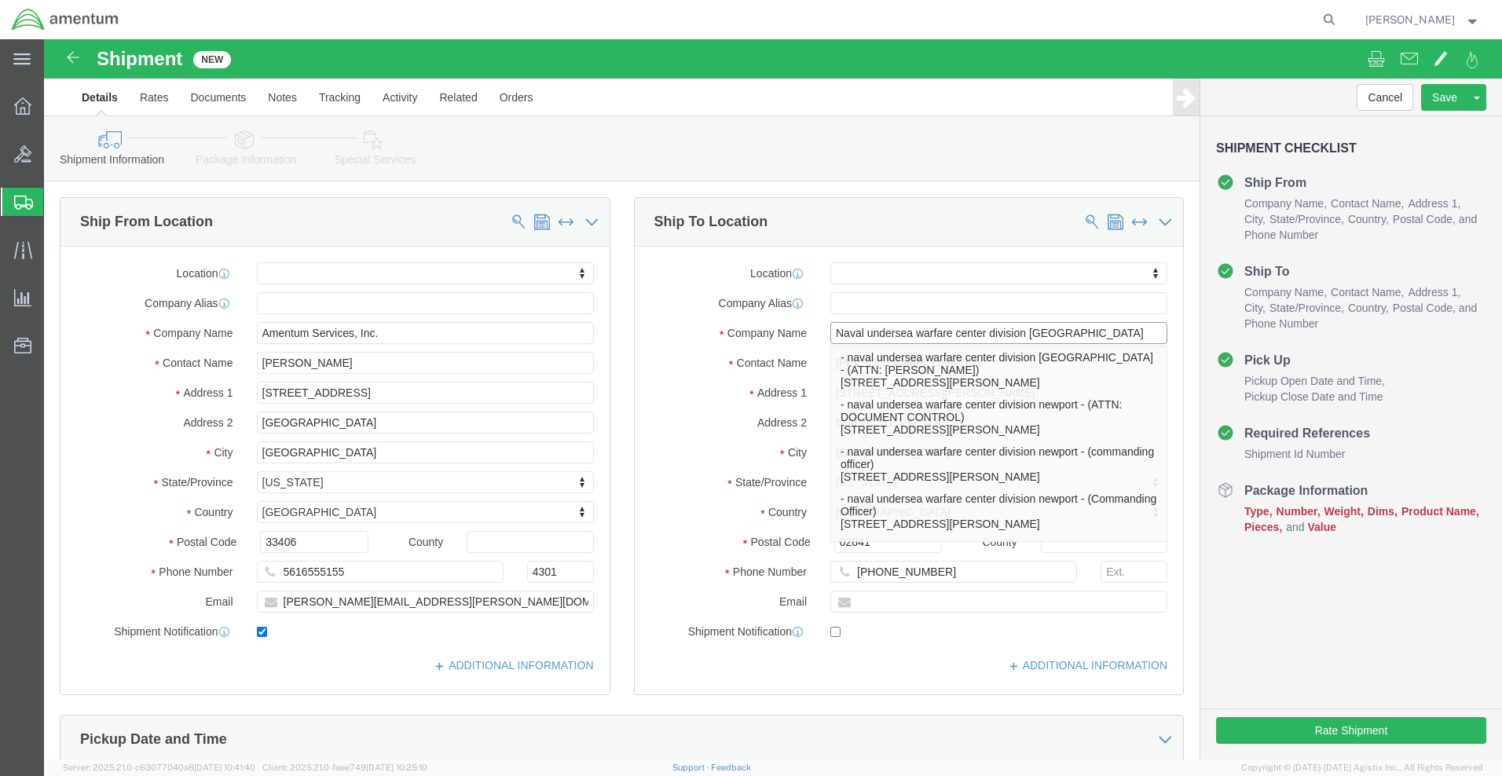
type input "Naval undersea warfare center division [GEOGRAPHIC_DATA]"
click label "Location"
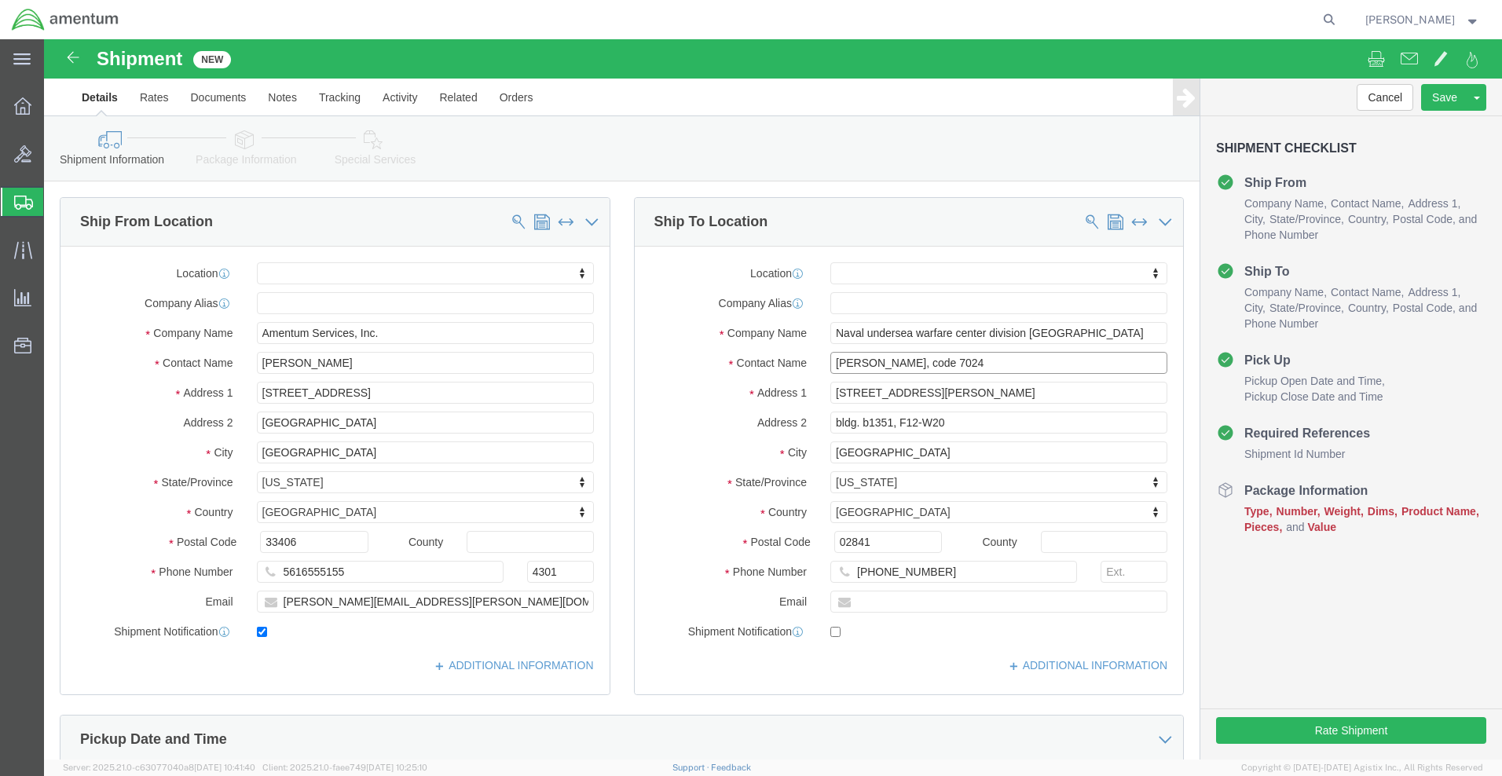
click input "[PERSON_NAME], code 7024"
type input "[PERSON_NAME], Code 7024"
click label "Location"
click input "bldg. b1351, F12-W20"
click input "Bldg. b1351, F12-W20"
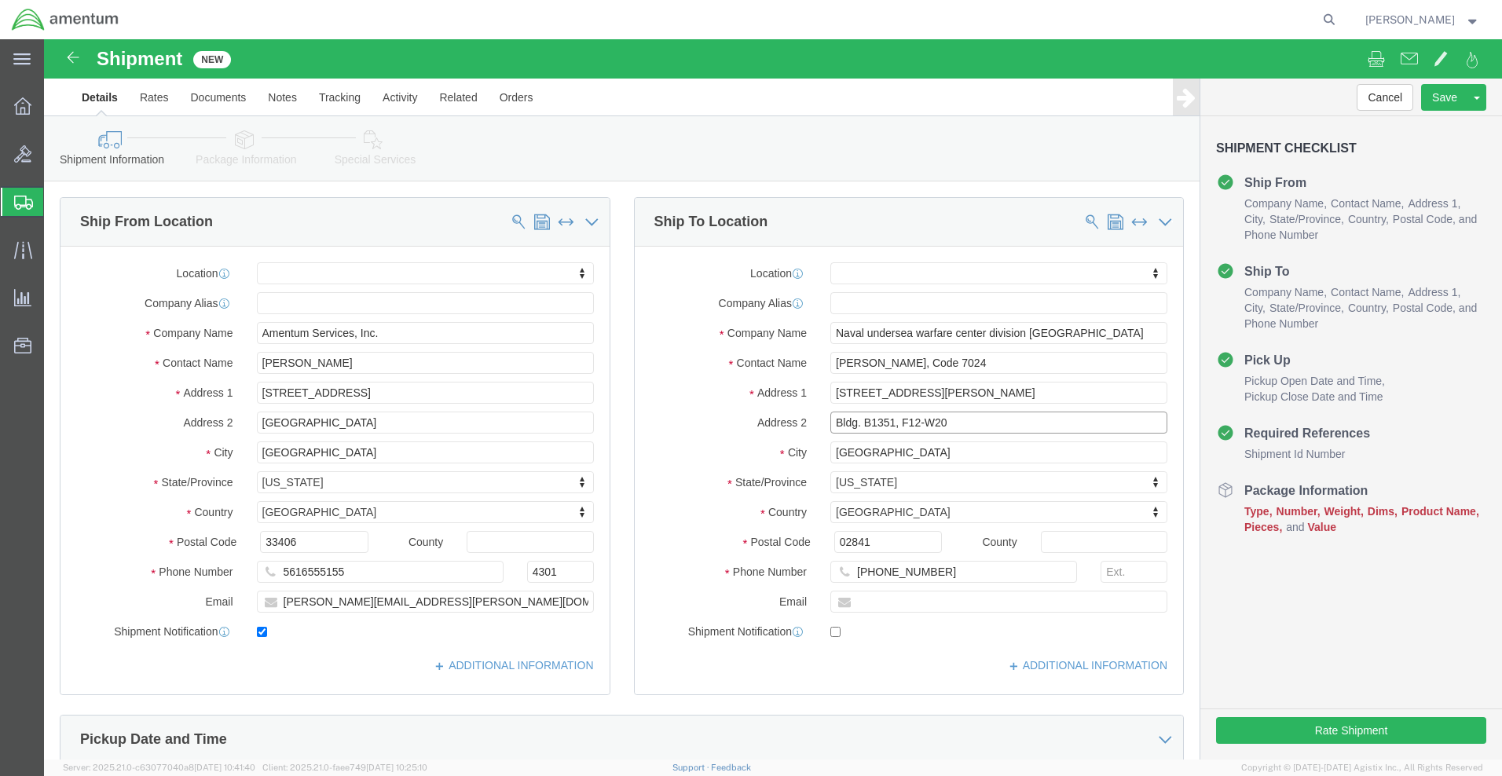
type input "Bldg. B1351, F12-W20"
click input "[GEOGRAPHIC_DATA]"
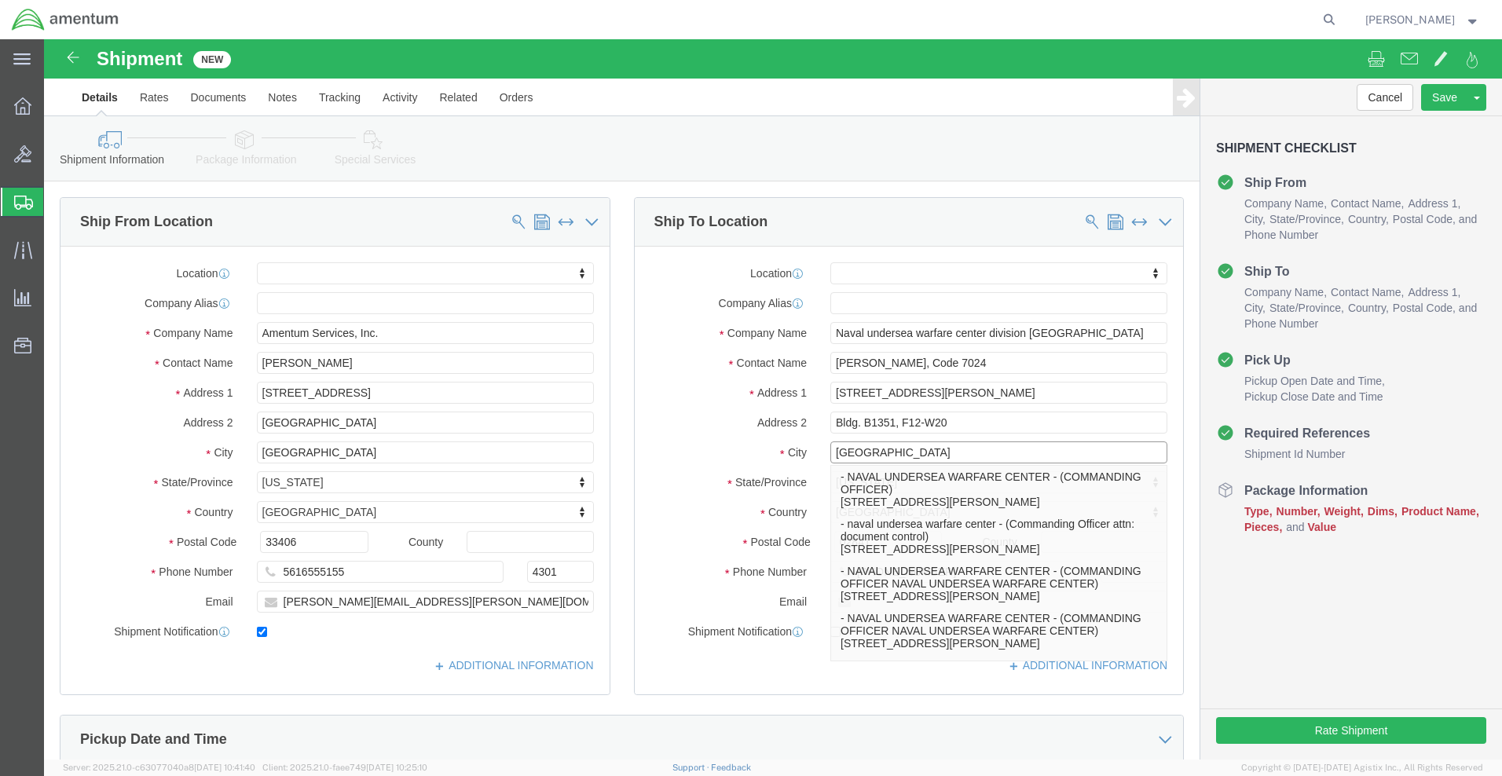
type input "[GEOGRAPHIC_DATA]"
select select
click label "Address 1"
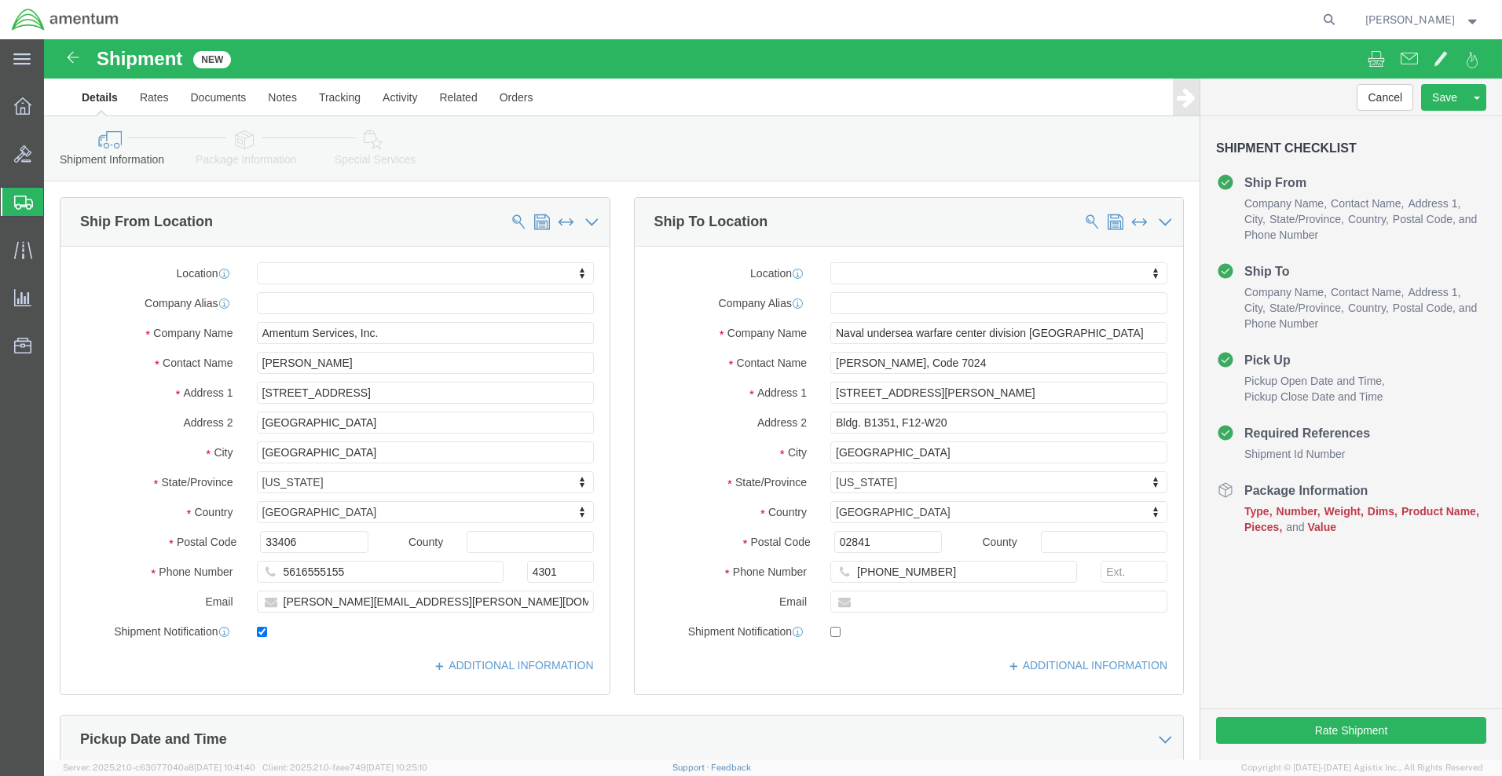
scroll to position [550, 0]
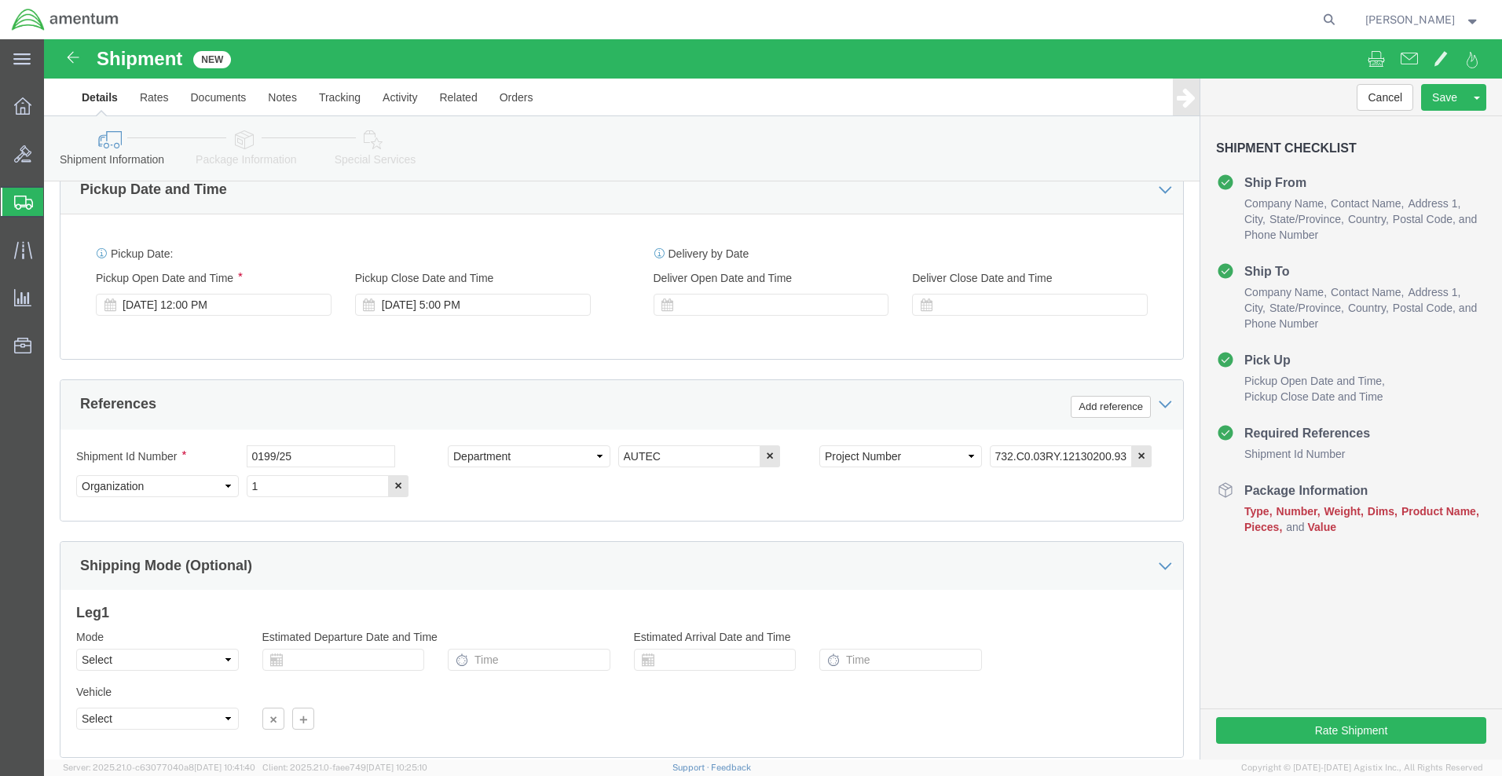
click button "Continue"
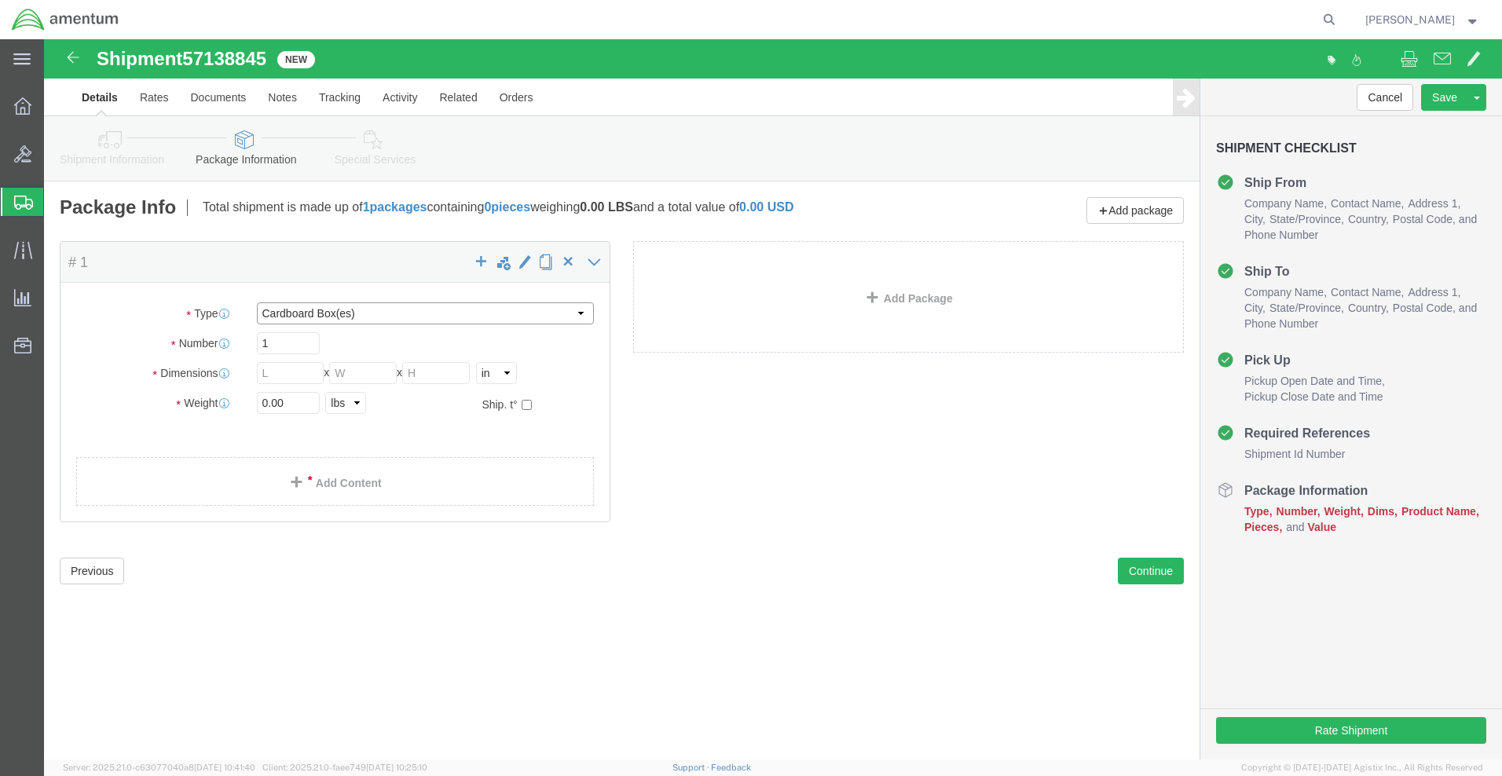
select select "ENV"
type input "9.50"
type input "12.50"
type input "0.25"
type input "1"
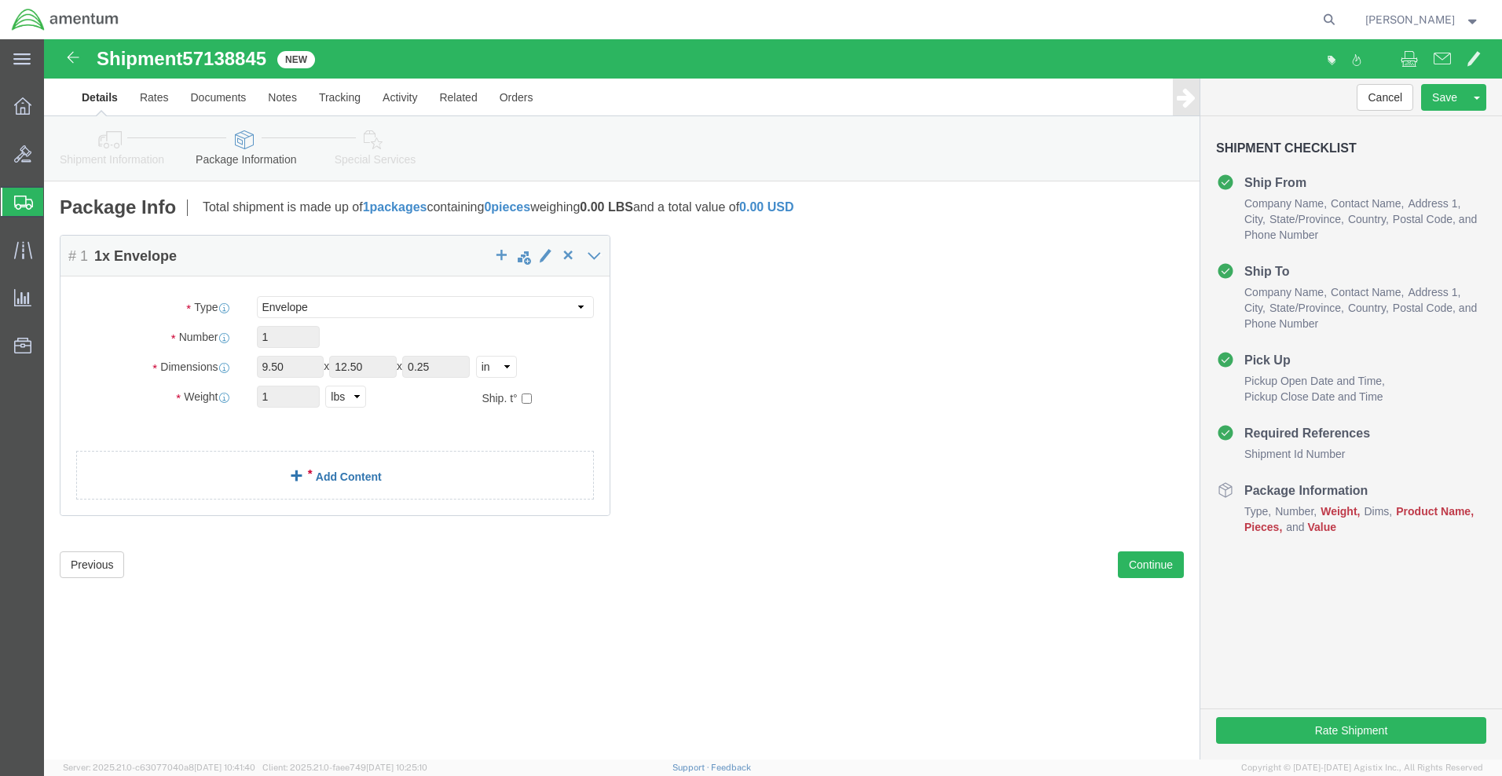
click link "Add Content"
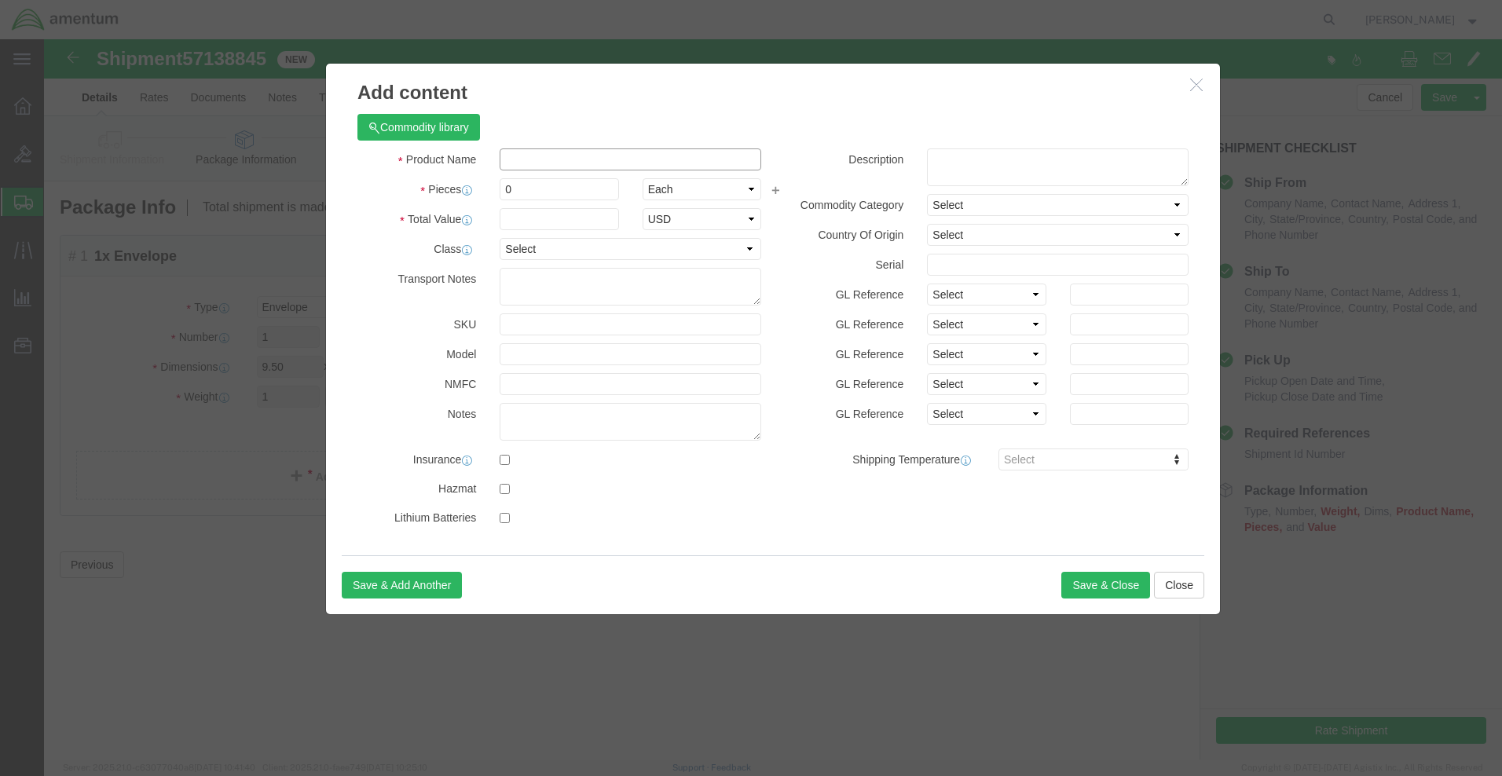
click input "text"
type input "1 Envelope"
type input "1"
type input "100.00"
drag, startPoint x: 1043, startPoint y: 542, endPoint x: 1057, endPoint y: 540, distance: 13.4
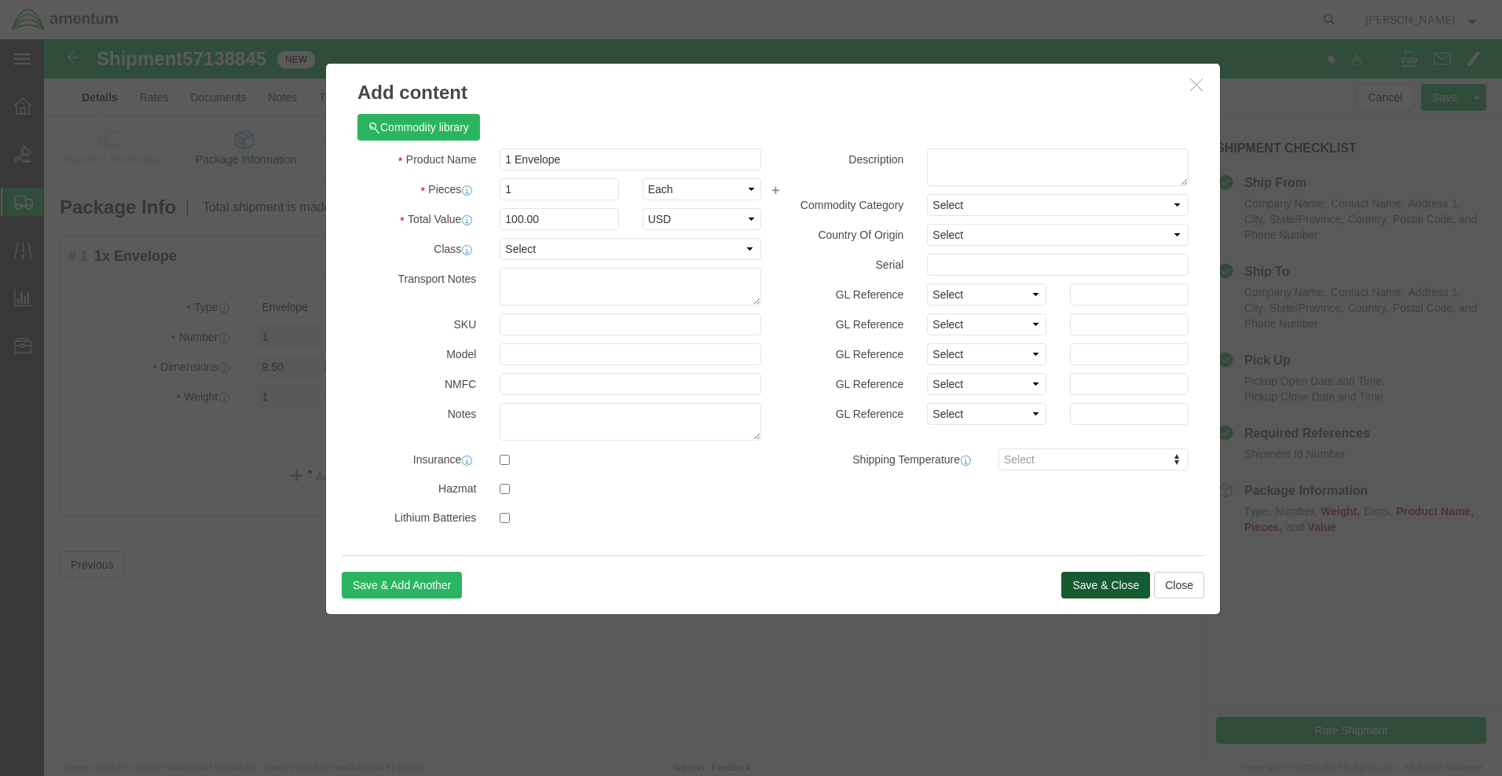
click button "Save & Close"
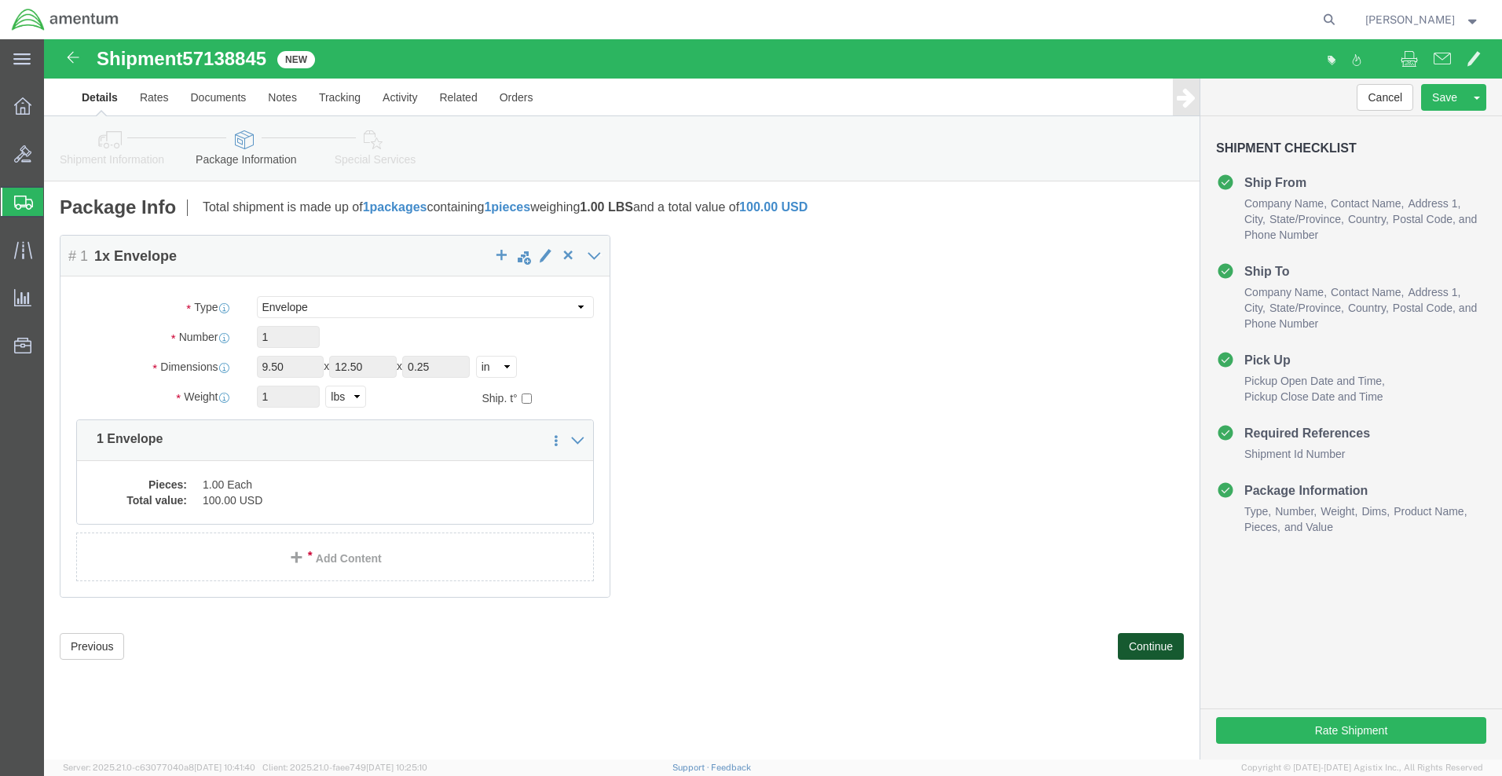
click button "Continue"
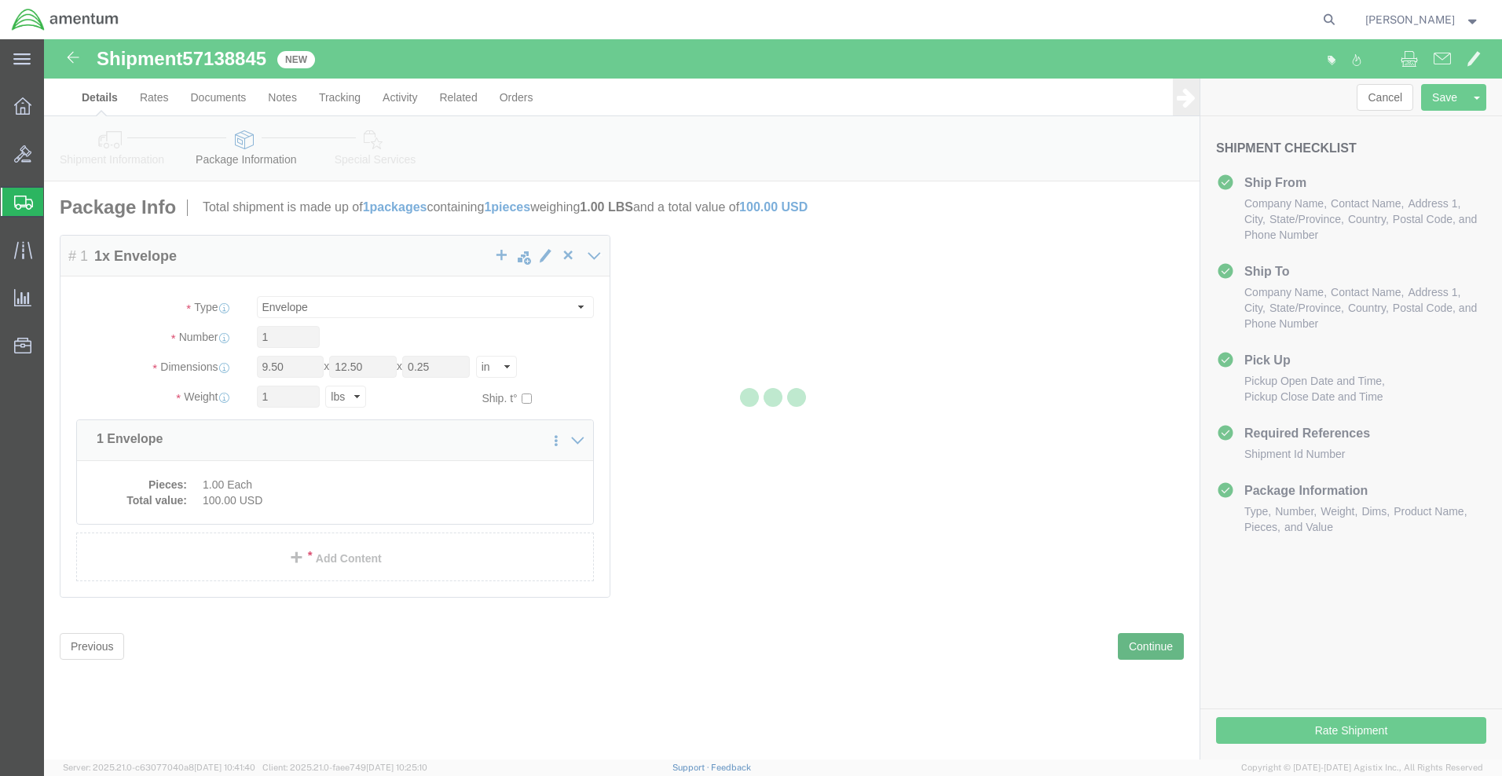
select select
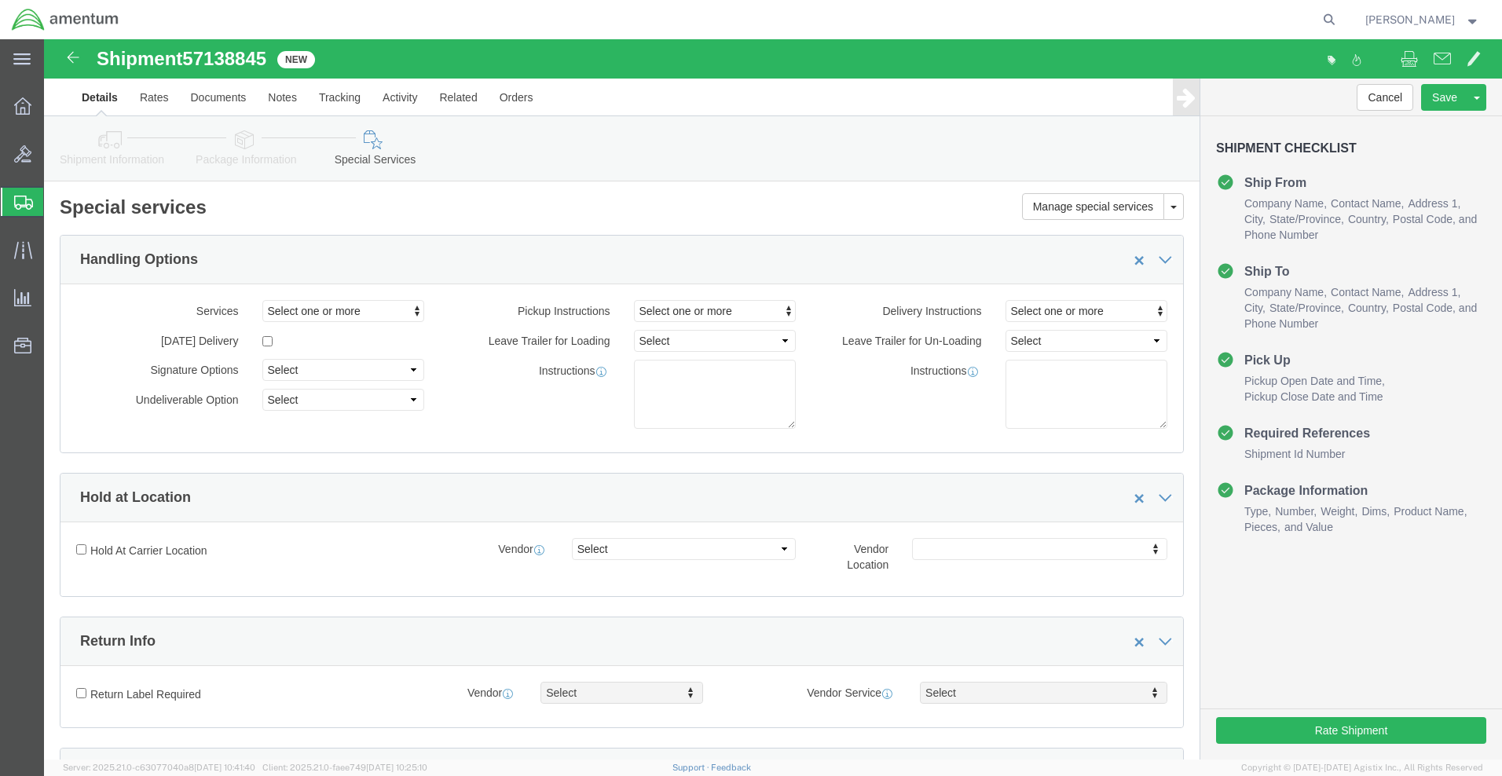
click icon
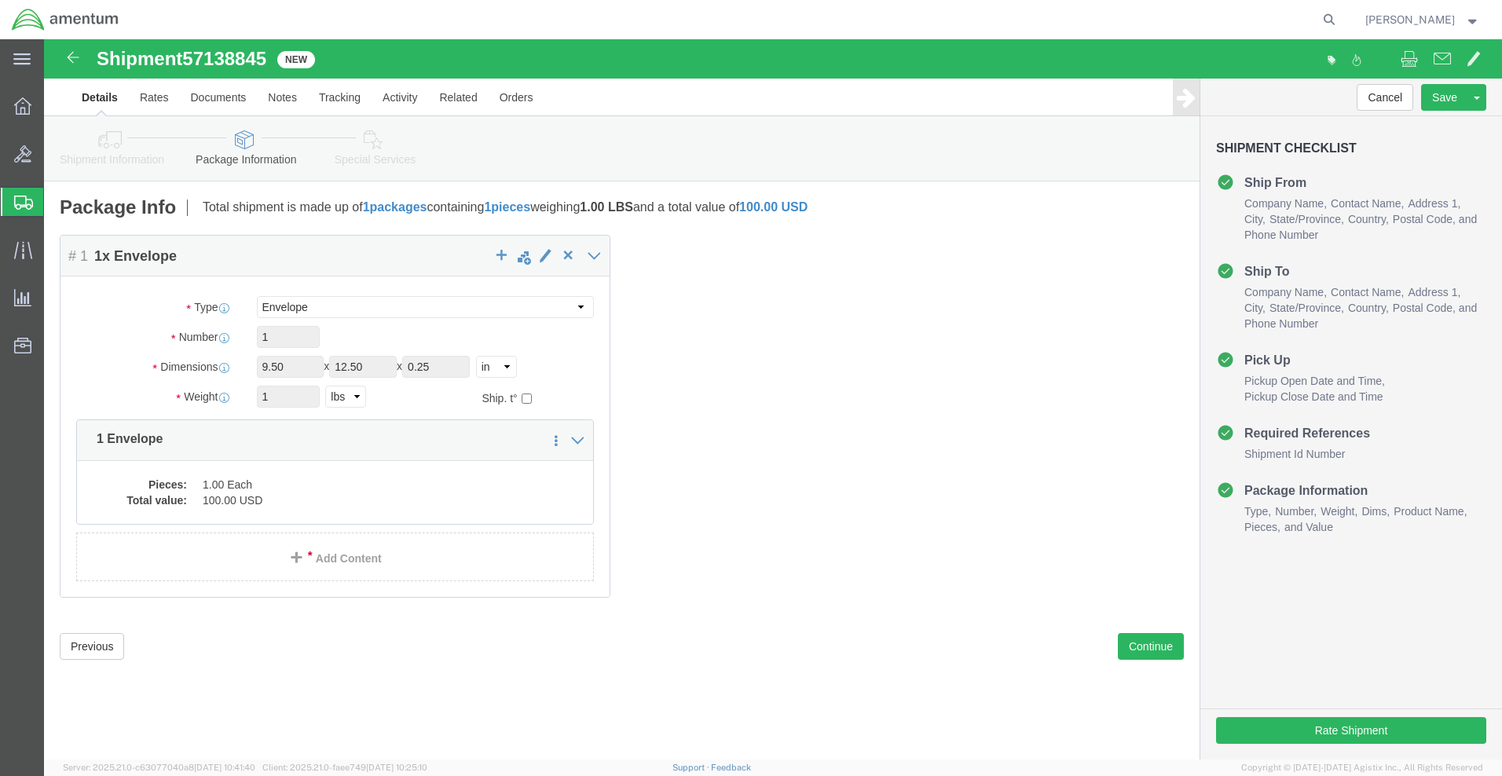
click icon
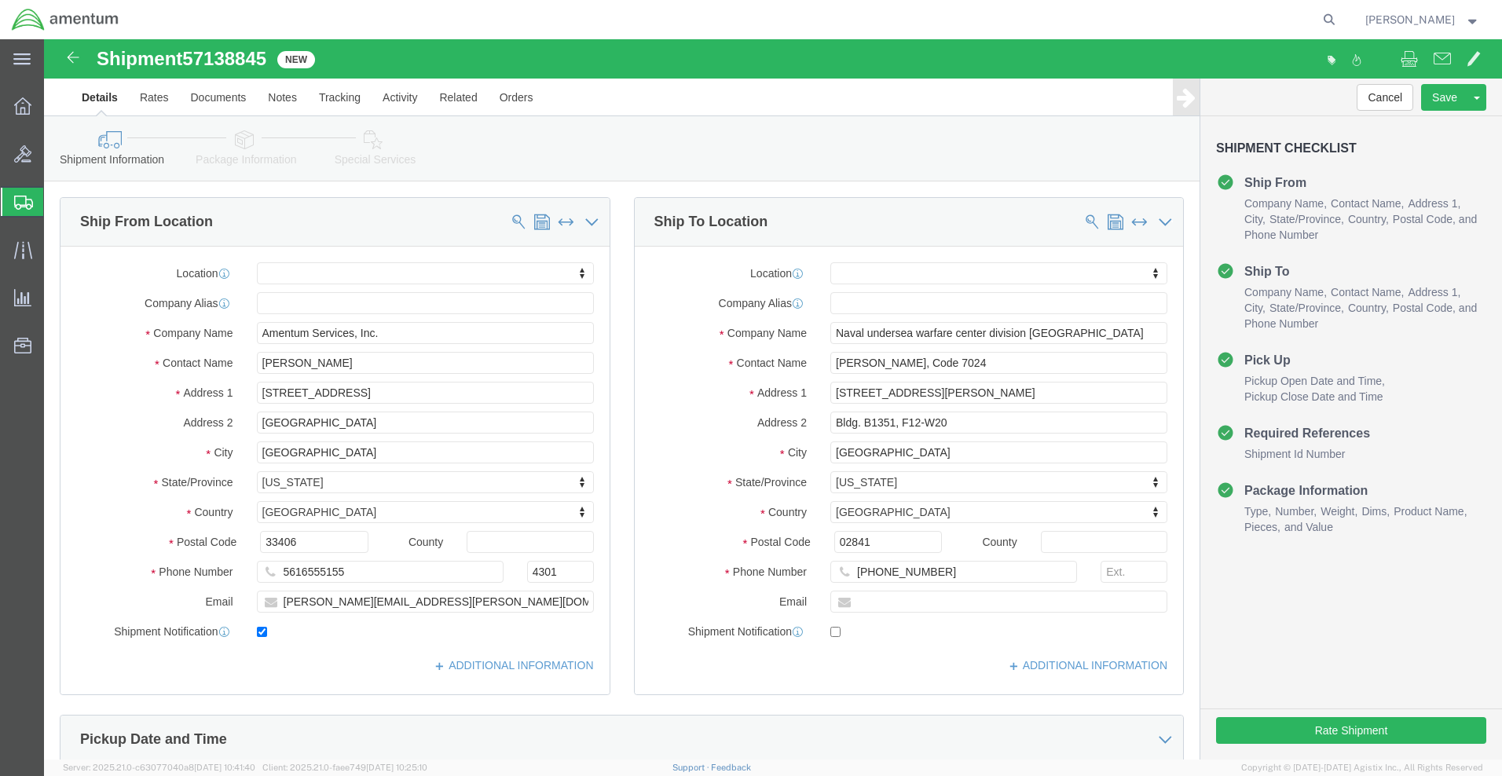
scroll to position [628, 0]
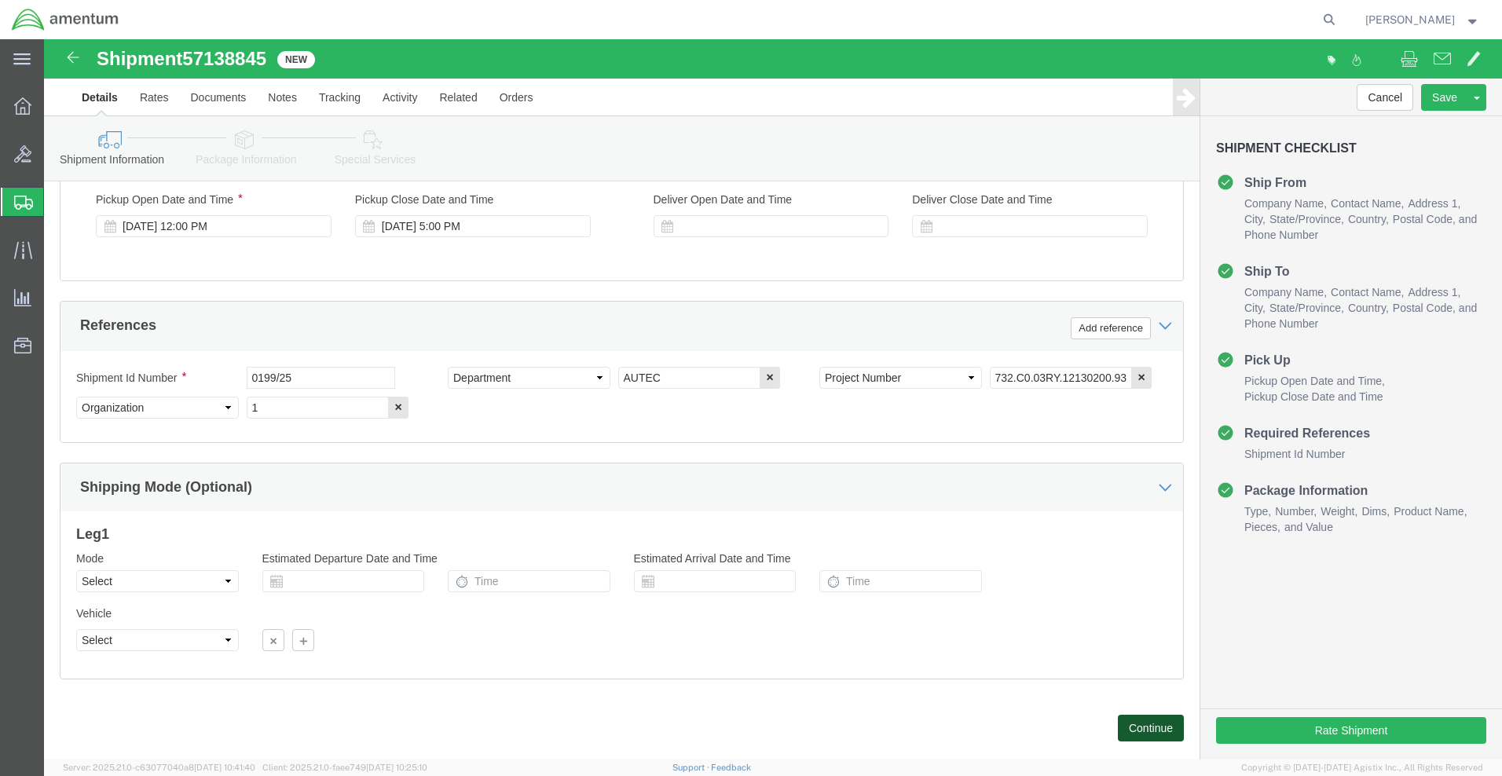
click button "Continue"
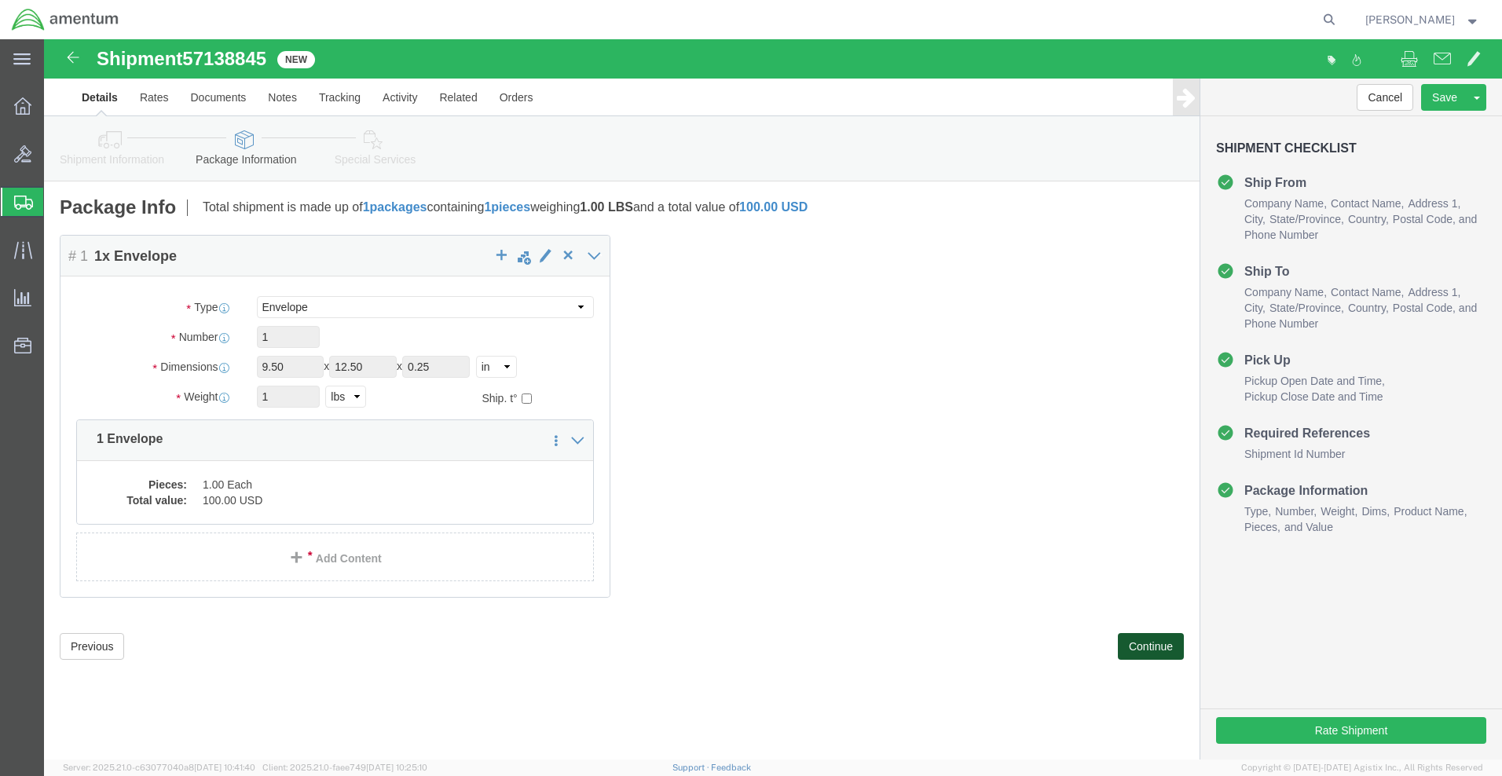
click button "Continue"
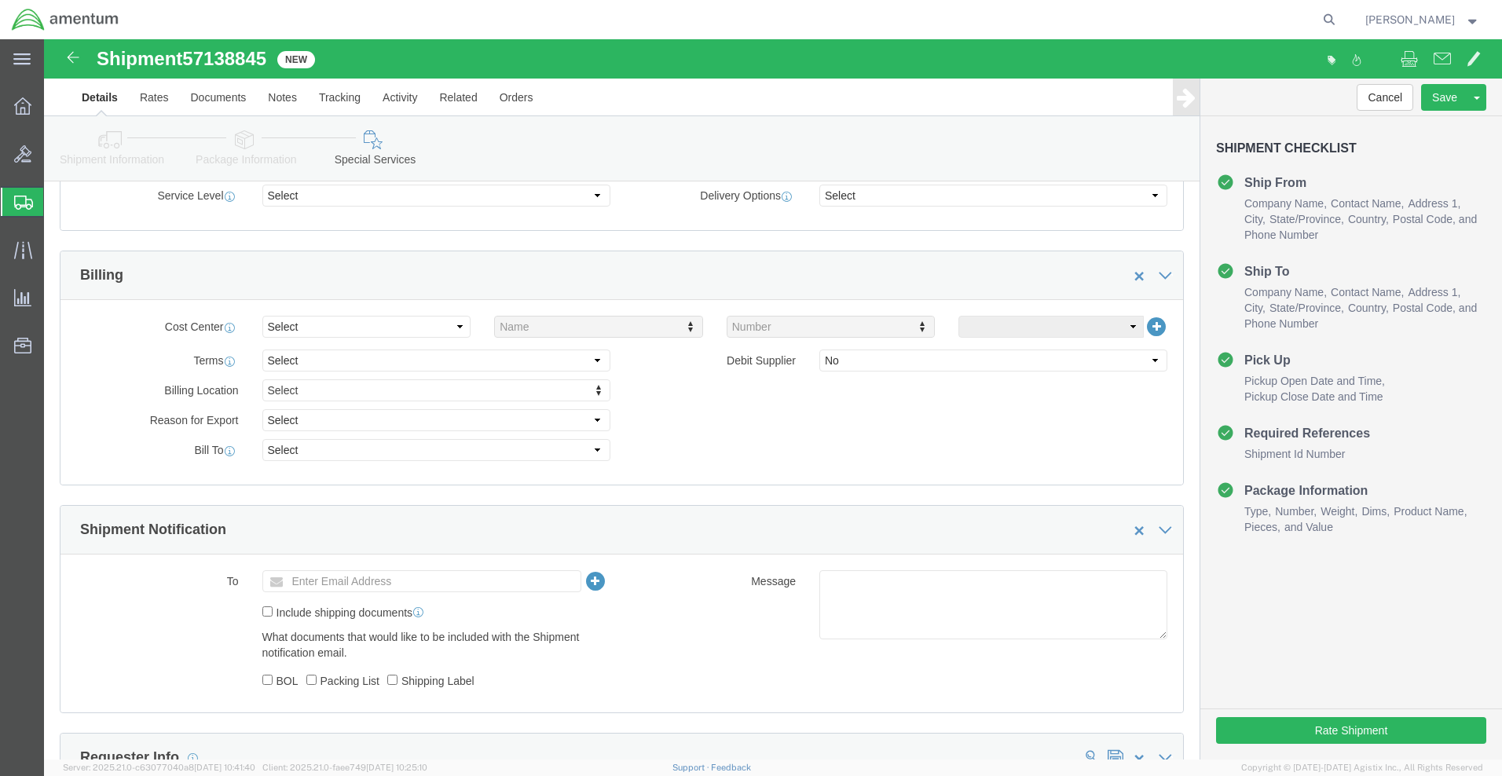
scroll to position [0, 0]
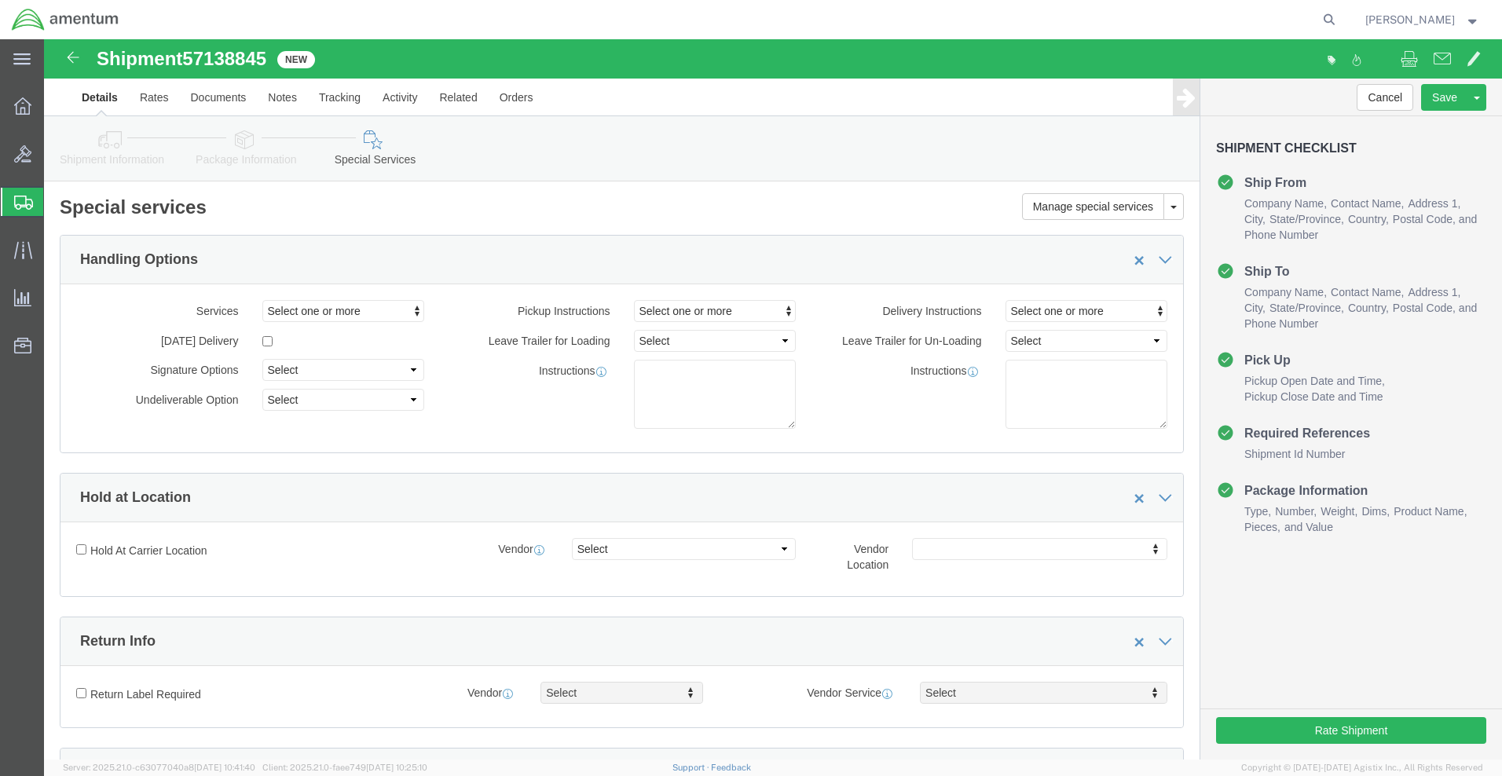
click icon
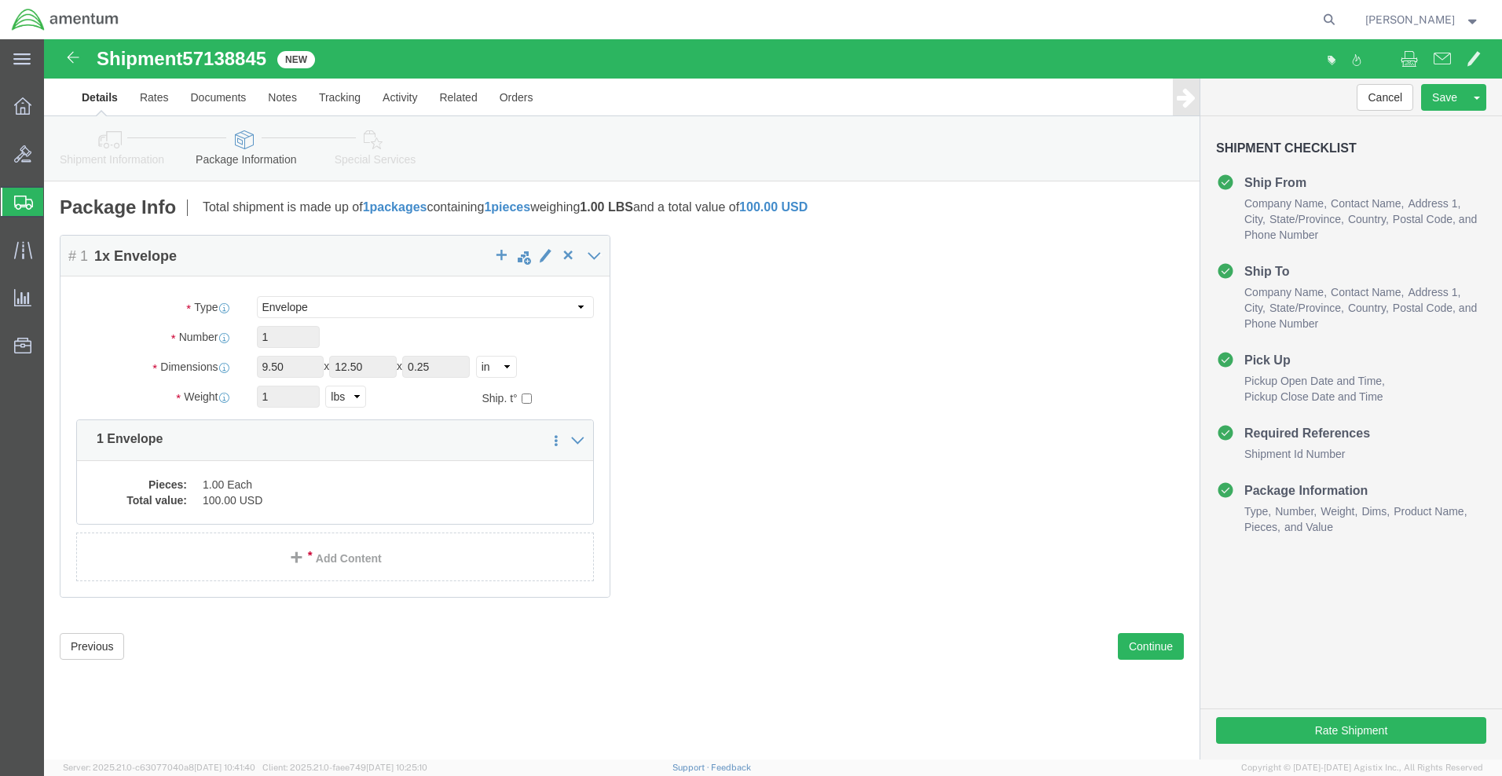
click icon
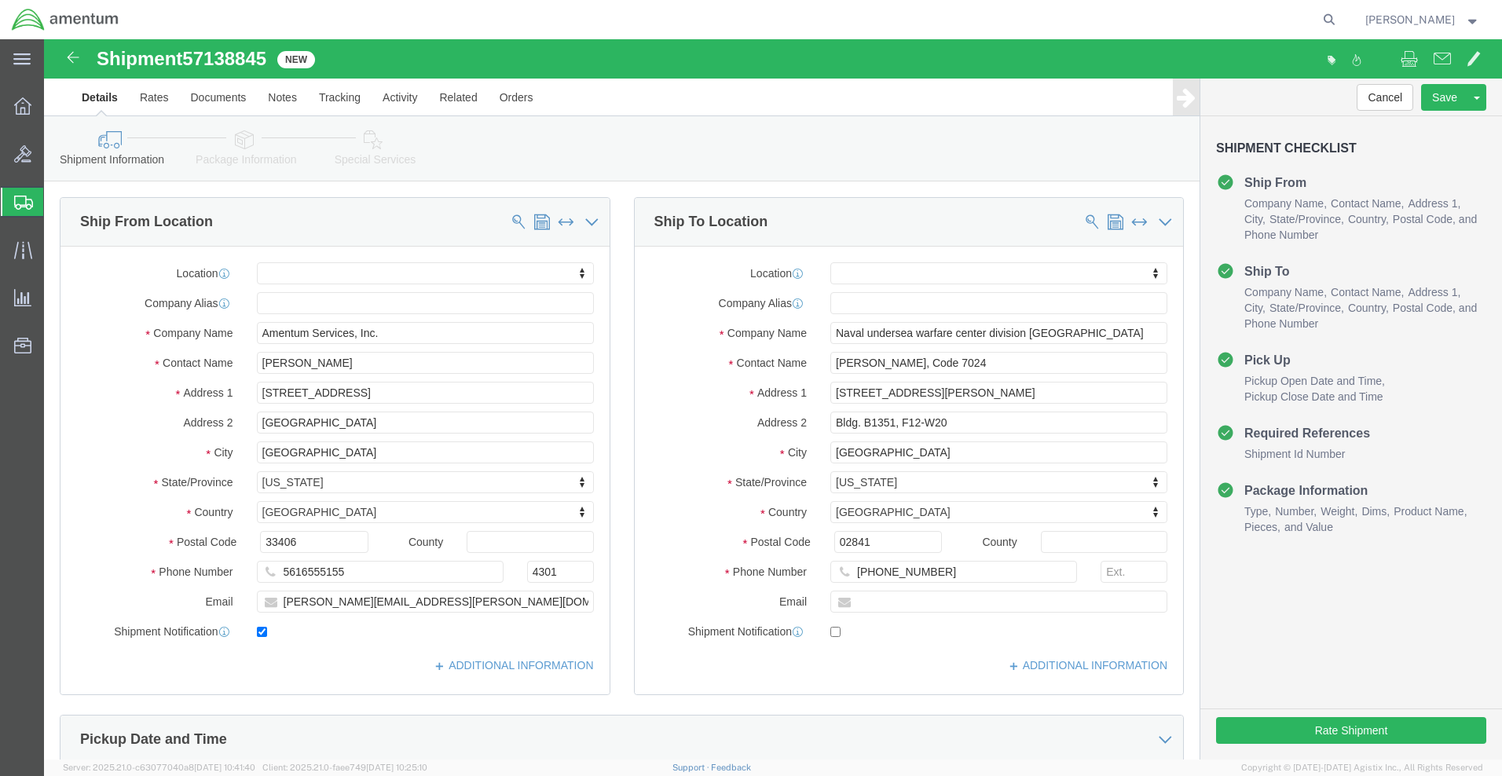
scroll to position [628, 0]
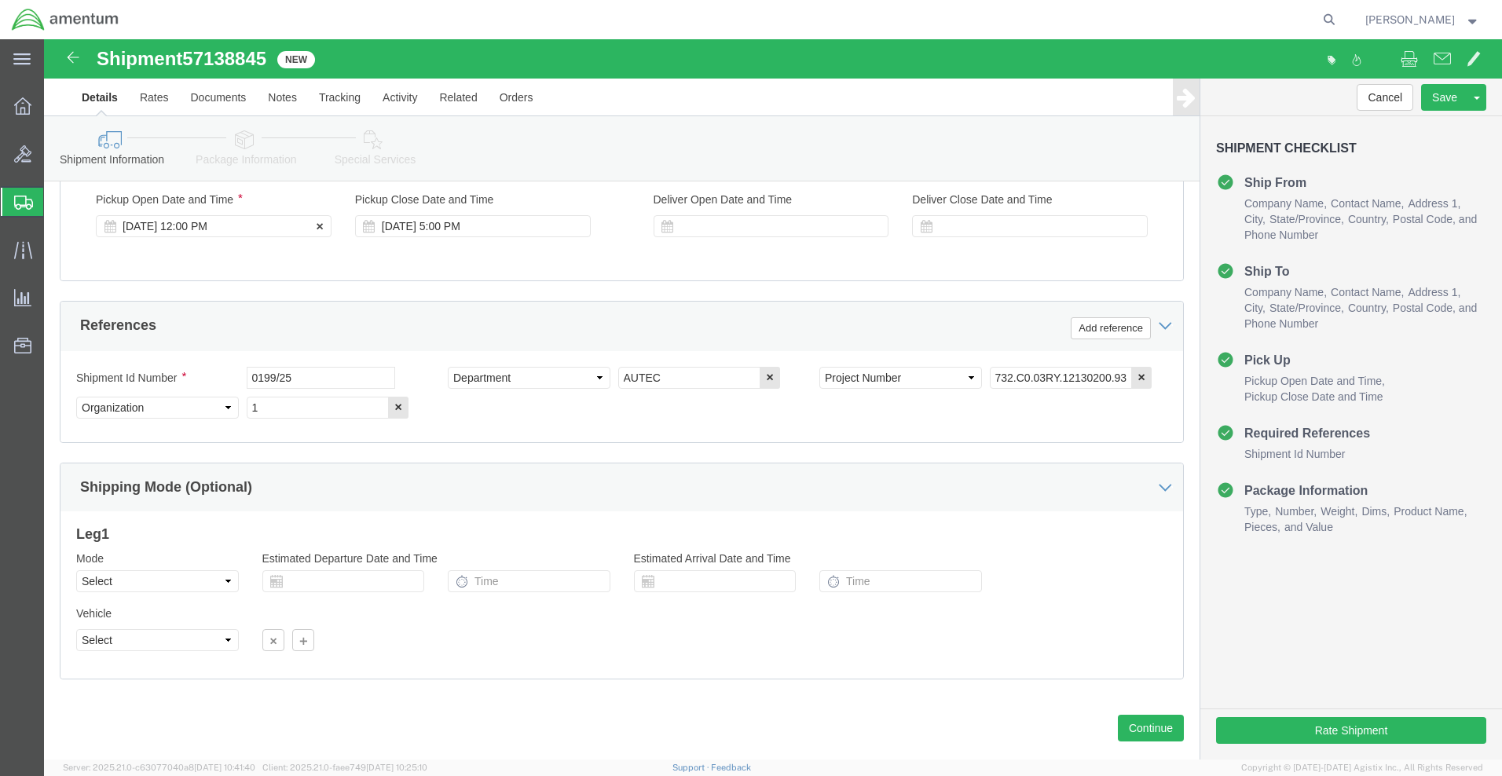
click div "[DATE] 12:00 PM"
drag, startPoint x: 404, startPoint y: 227, endPoint x: 406, endPoint y: 218, distance: 9.0
click div "Pickup Date: Pickup Start Date Pickup Start Time Pickup Open Date and Time [DAT…"
click div "[DATE] 5:00 PM"
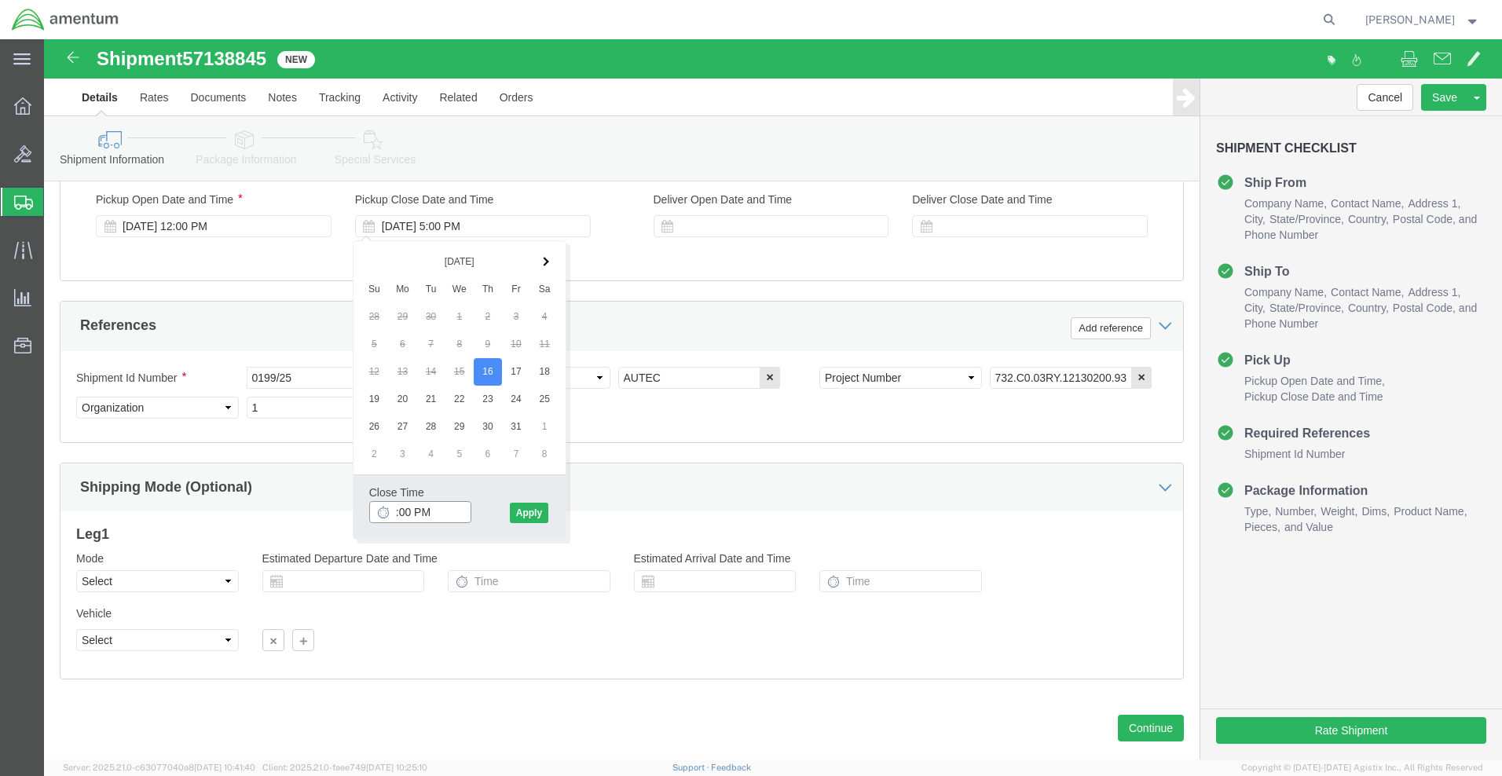
type input "6:00 PM"
click button "Apply"
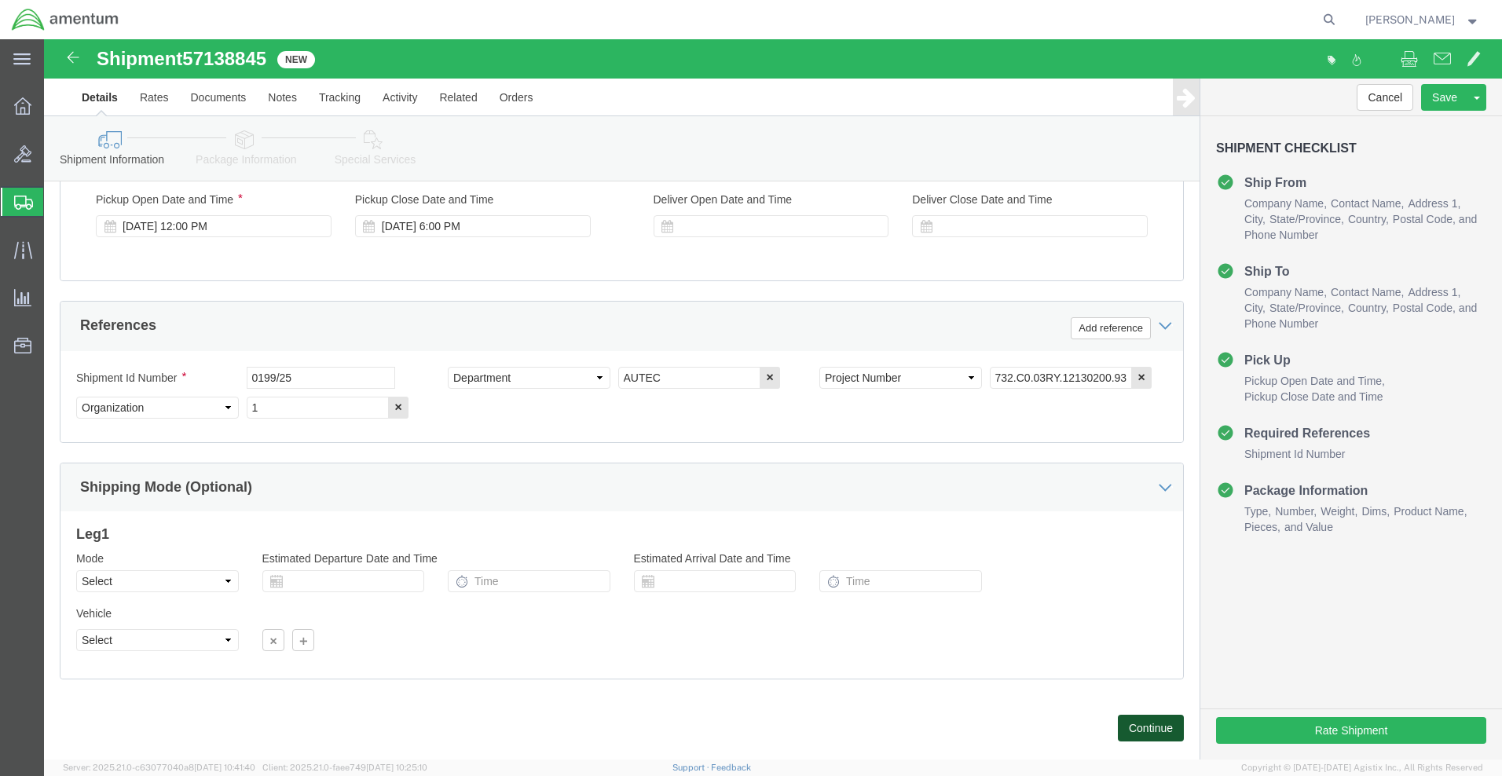
click button "Continue"
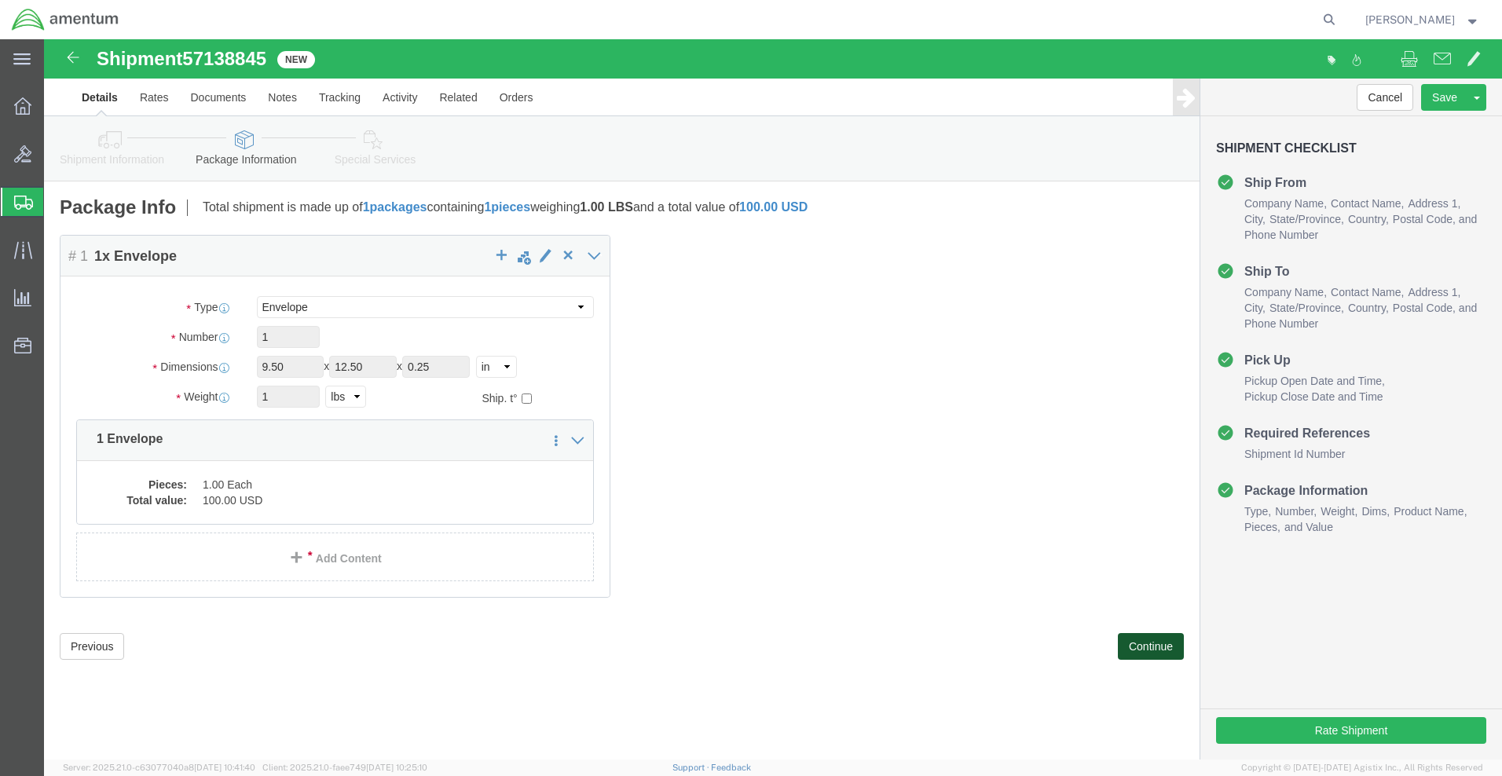
scroll to position [0, 0]
click button "Continue"
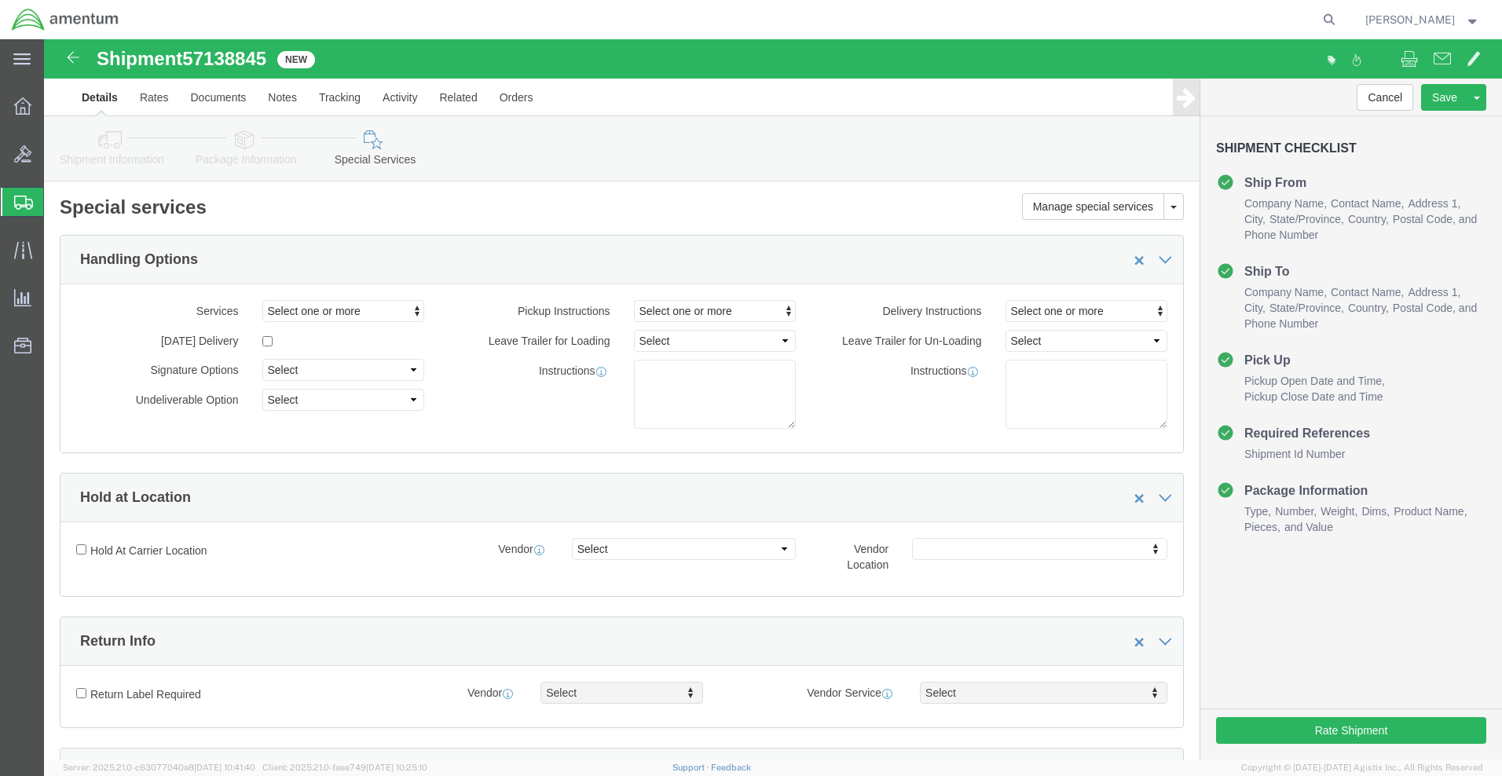
scroll to position [1414, 0]
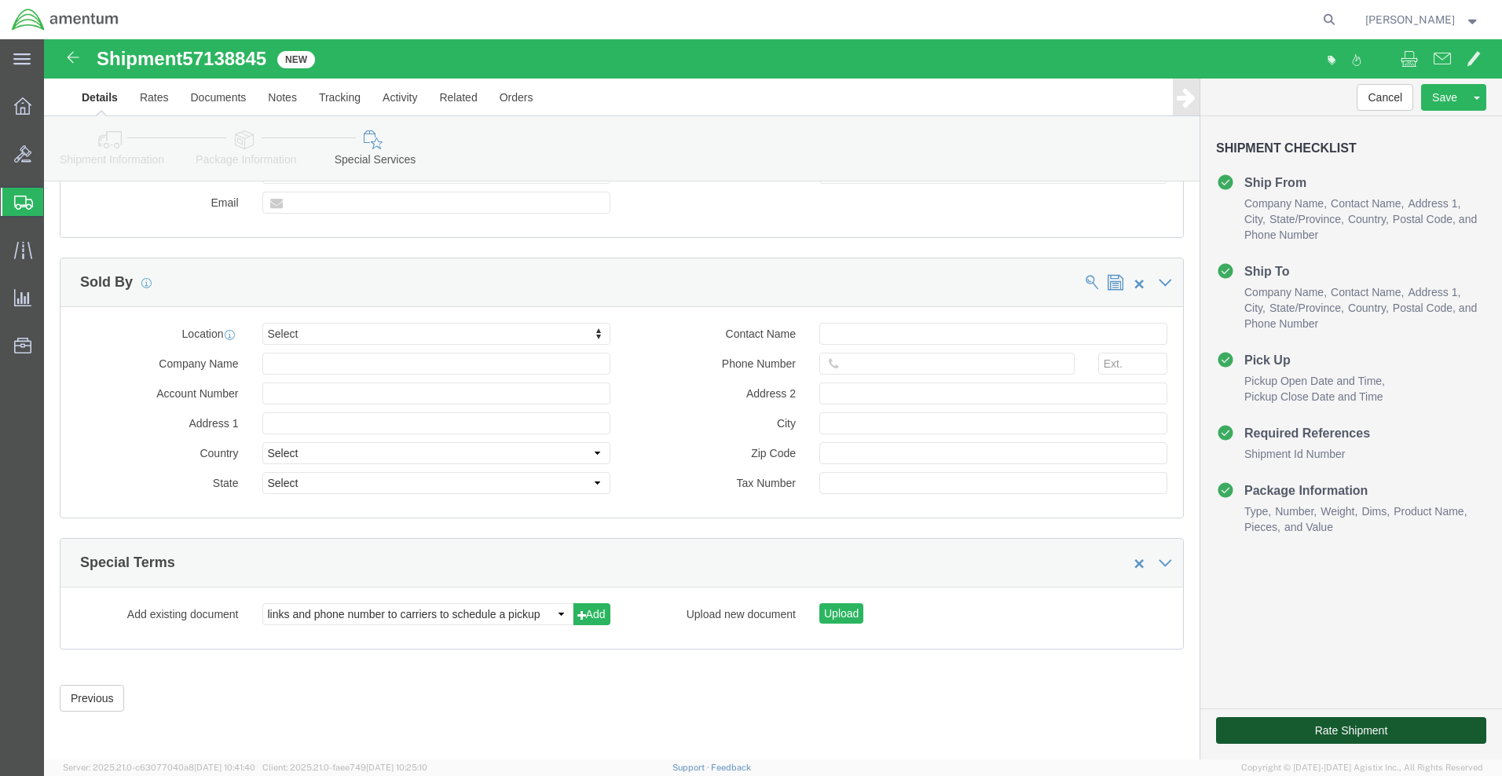
click button "Rate Shipment"
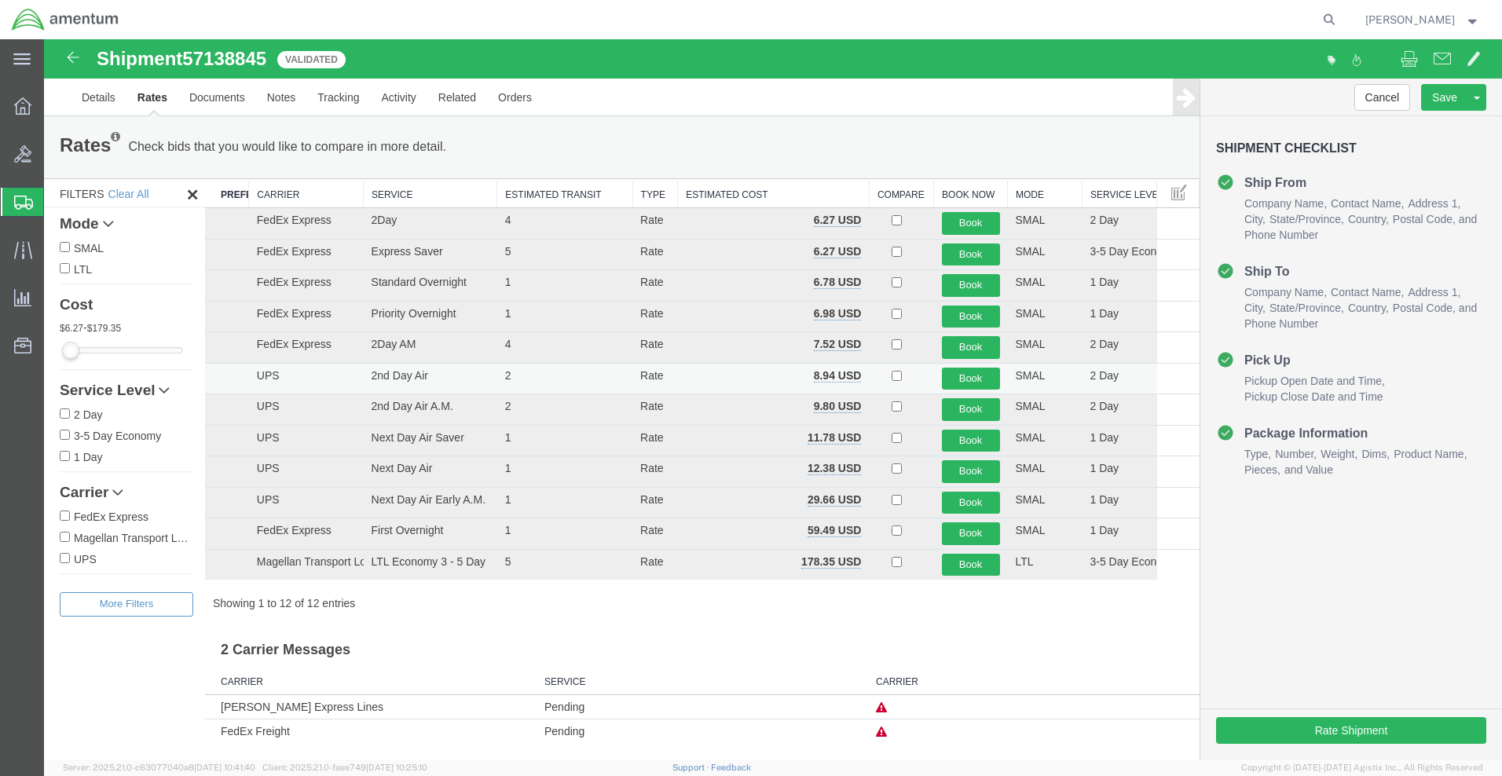
scroll to position [0, 0]
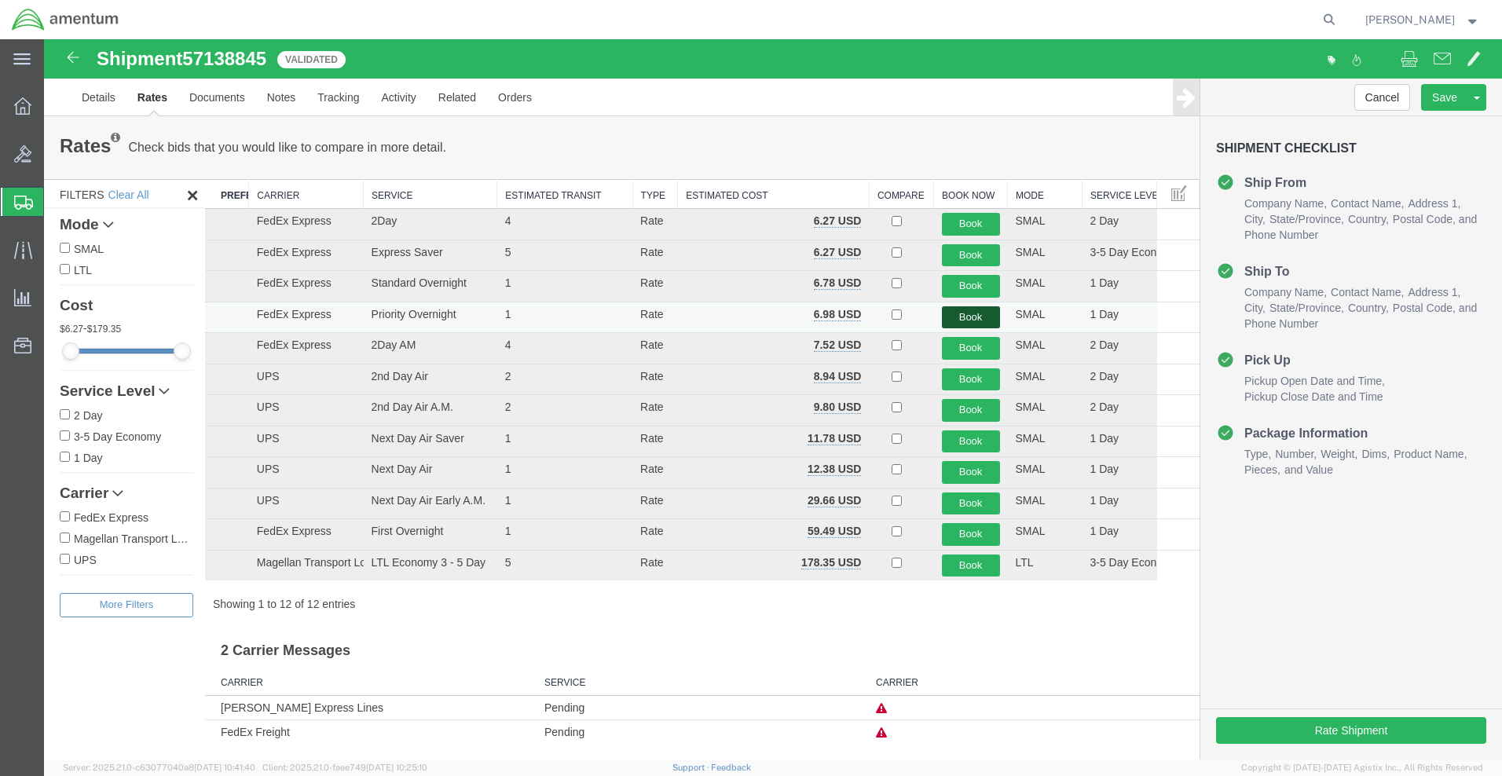
click at [954, 315] on button "Book" at bounding box center [971, 317] width 58 height 23
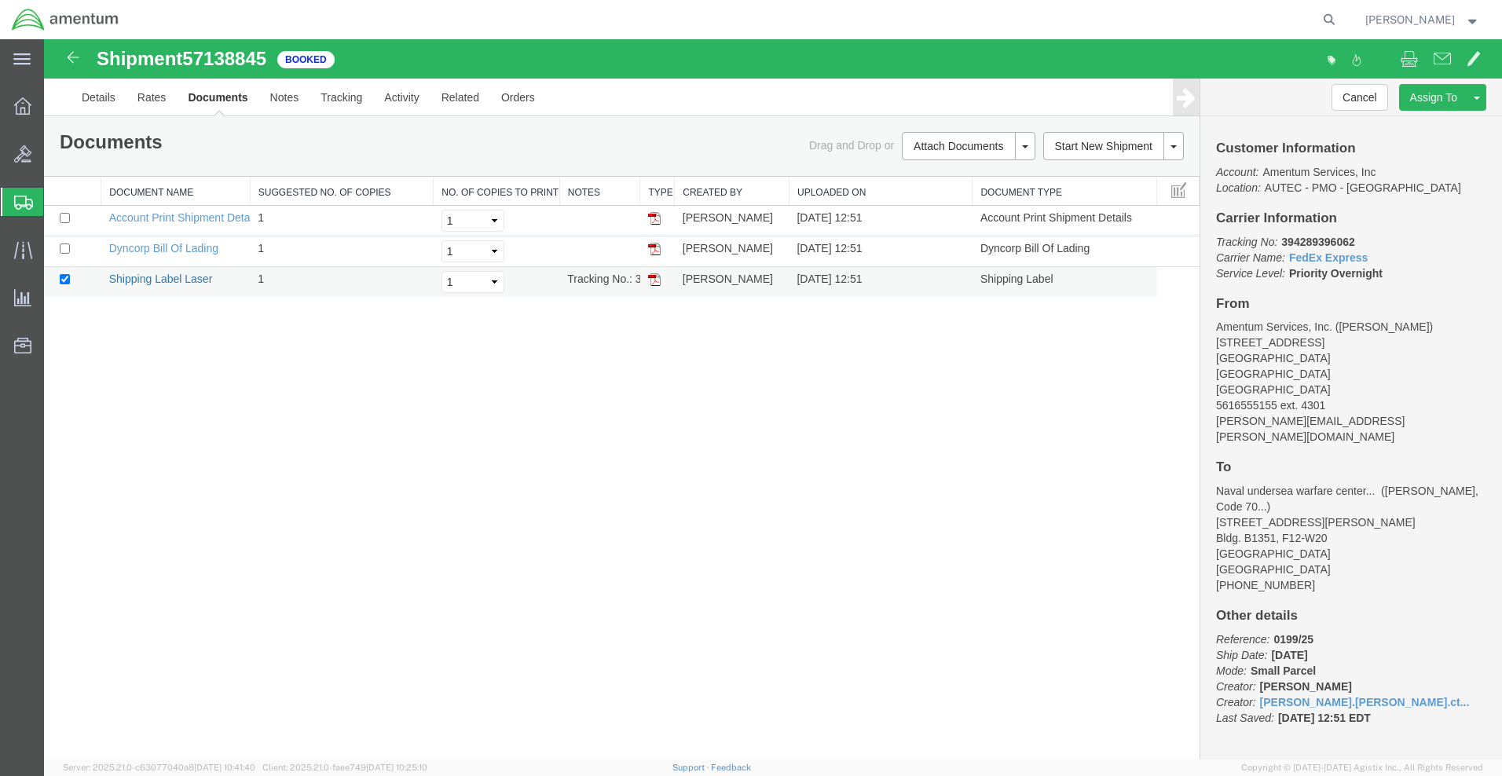
click at [156, 278] on link "Shipping Label Laser" at bounding box center [161, 279] width 104 height 13
click at [160, 245] on link "Dyncorp Bill Of Lading" at bounding box center [163, 248] width 109 height 13
